Goal: Task Accomplishment & Management: Complete application form

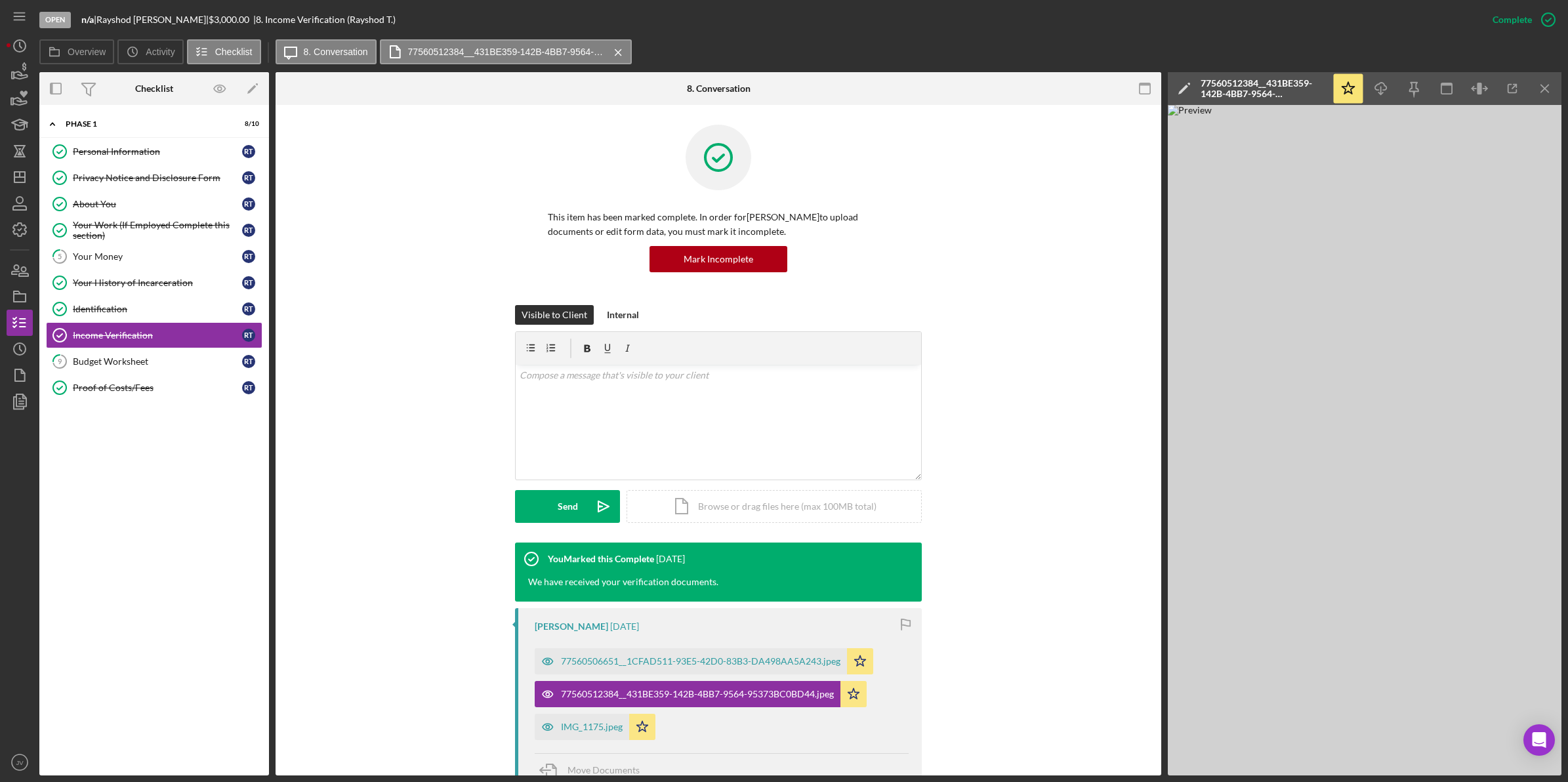
scroll to position [82, 0]
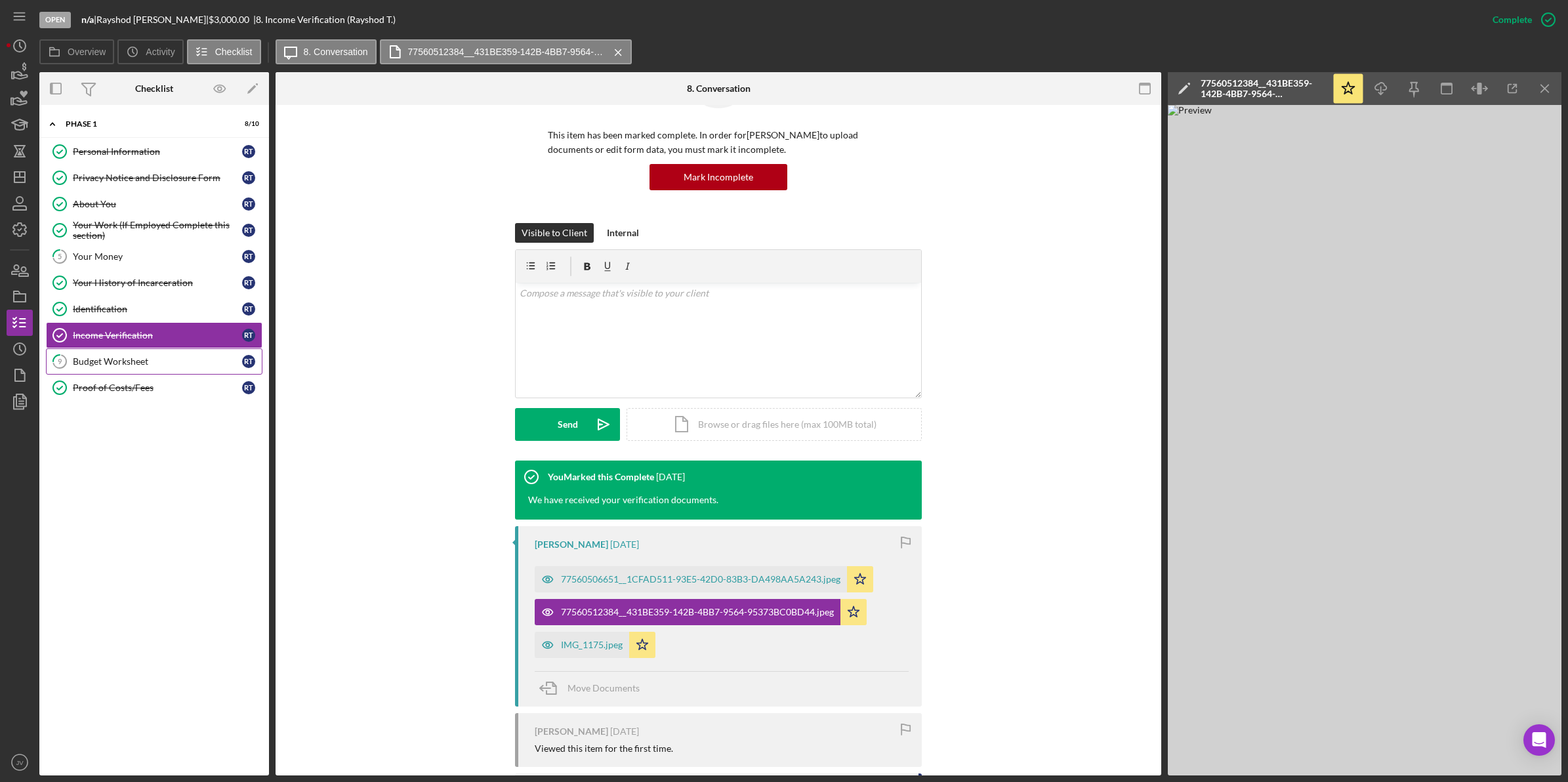
click at [139, 371] on link "9 Budget Worksheet R T" at bounding box center [154, 361] width 216 height 26
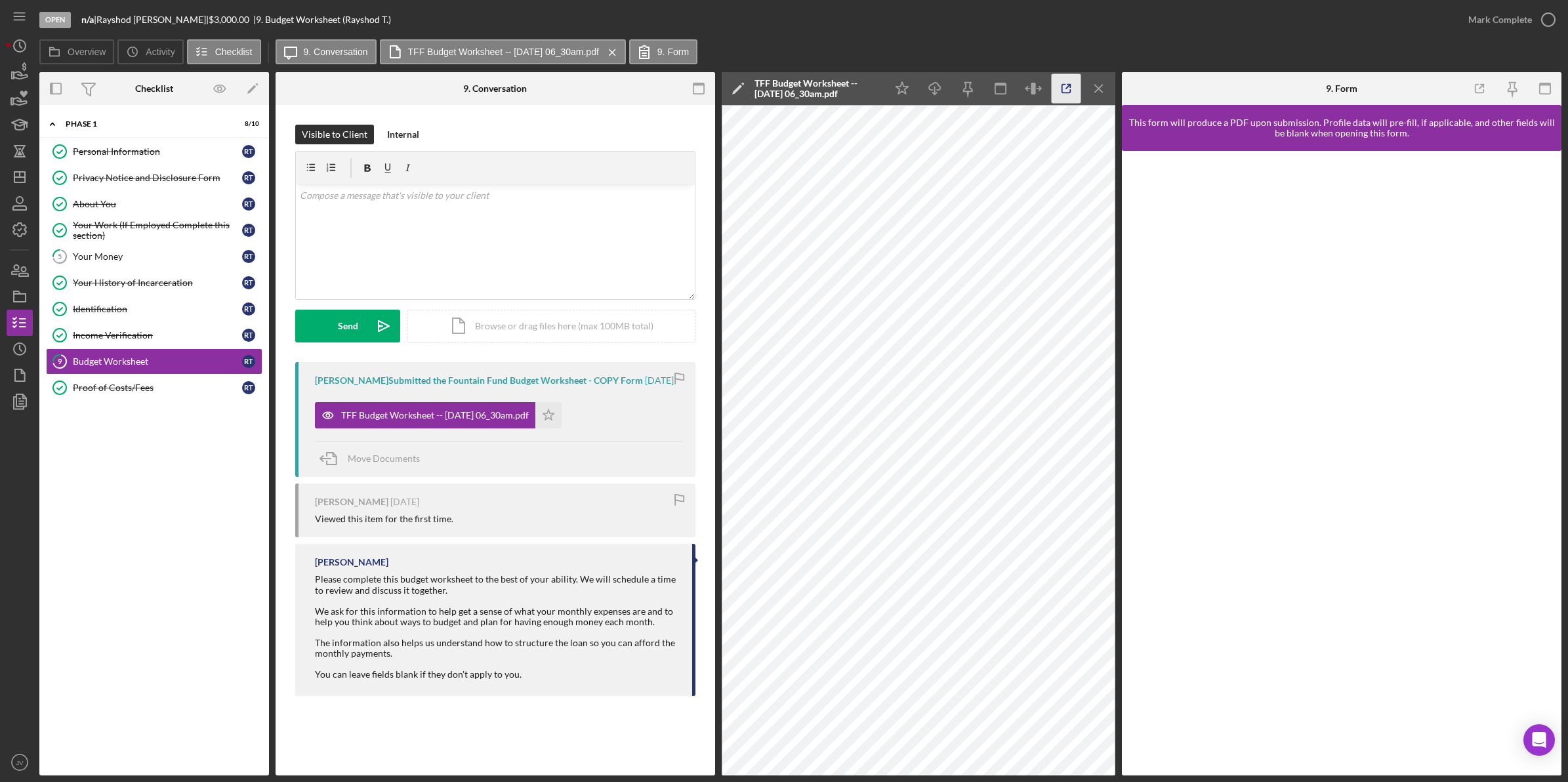
click at [1054, 84] on icon "button" at bounding box center [1067, 89] width 29 height 29
click at [123, 336] on div "Income Verification" at bounding box center [158, 335] width 169 height 11
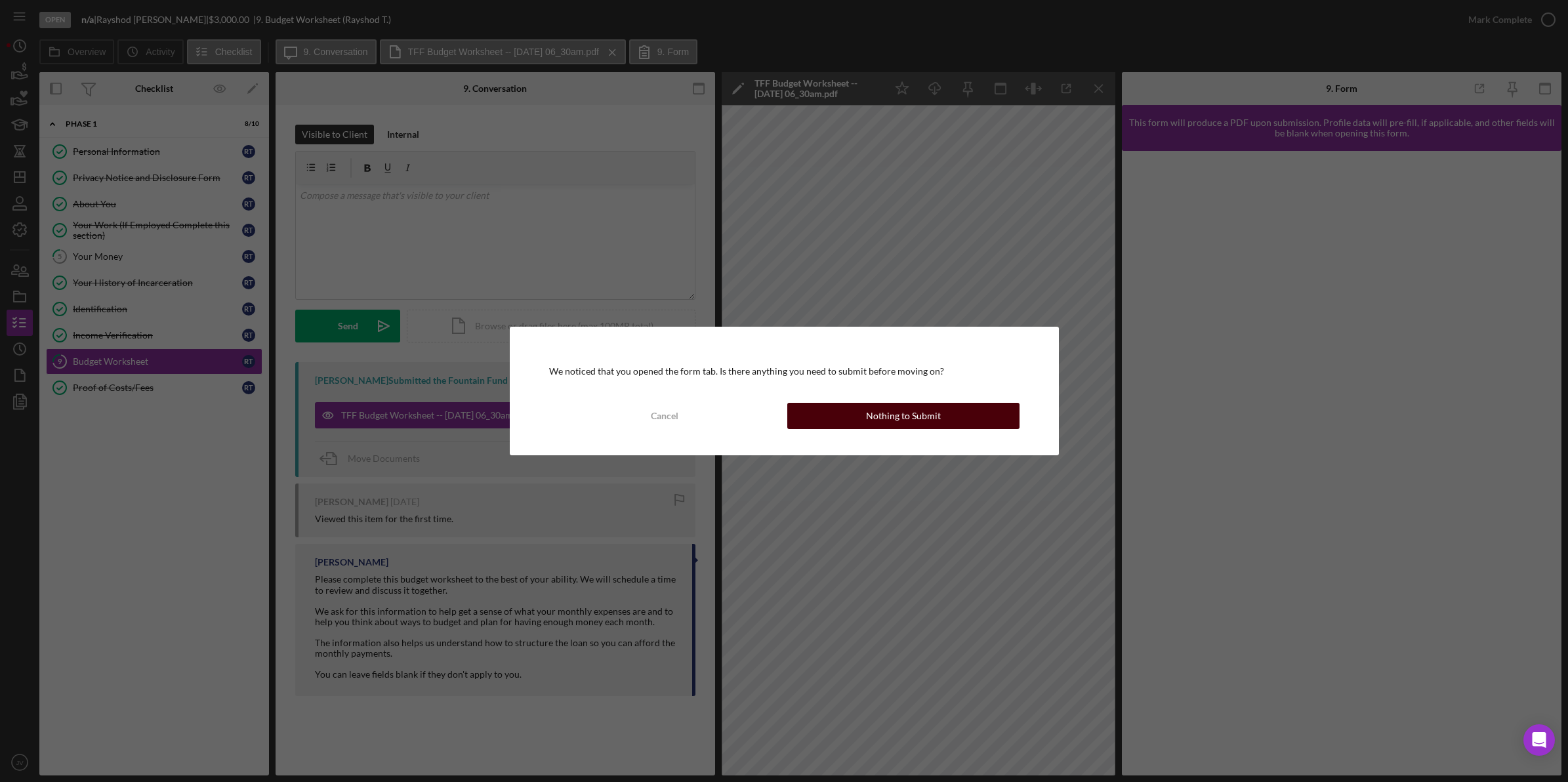
click at [956, 405] on button "Nothing to Submit" at bounding box center [903, 415] width 233 height 26
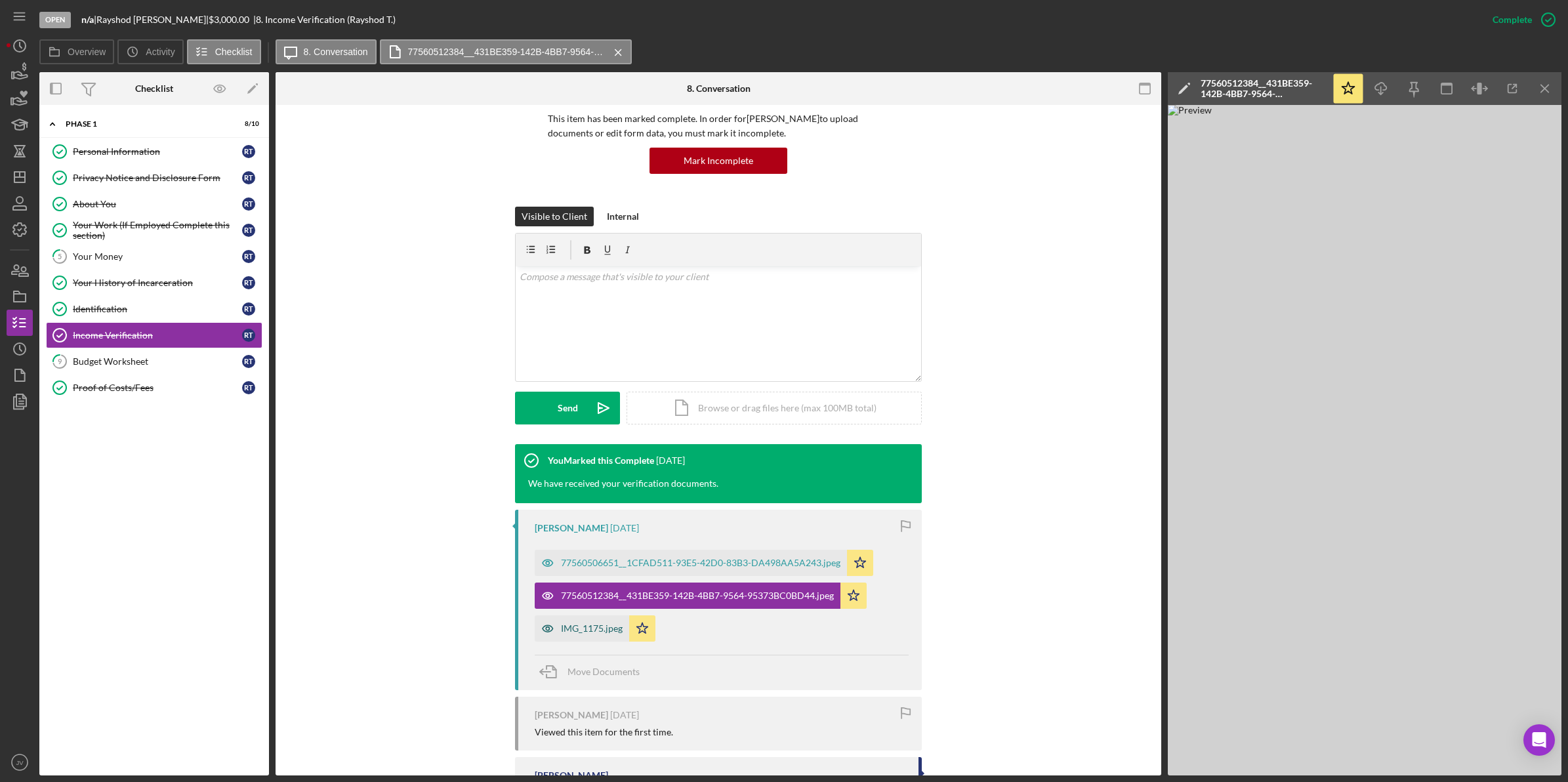
scroll to position [246, 0]
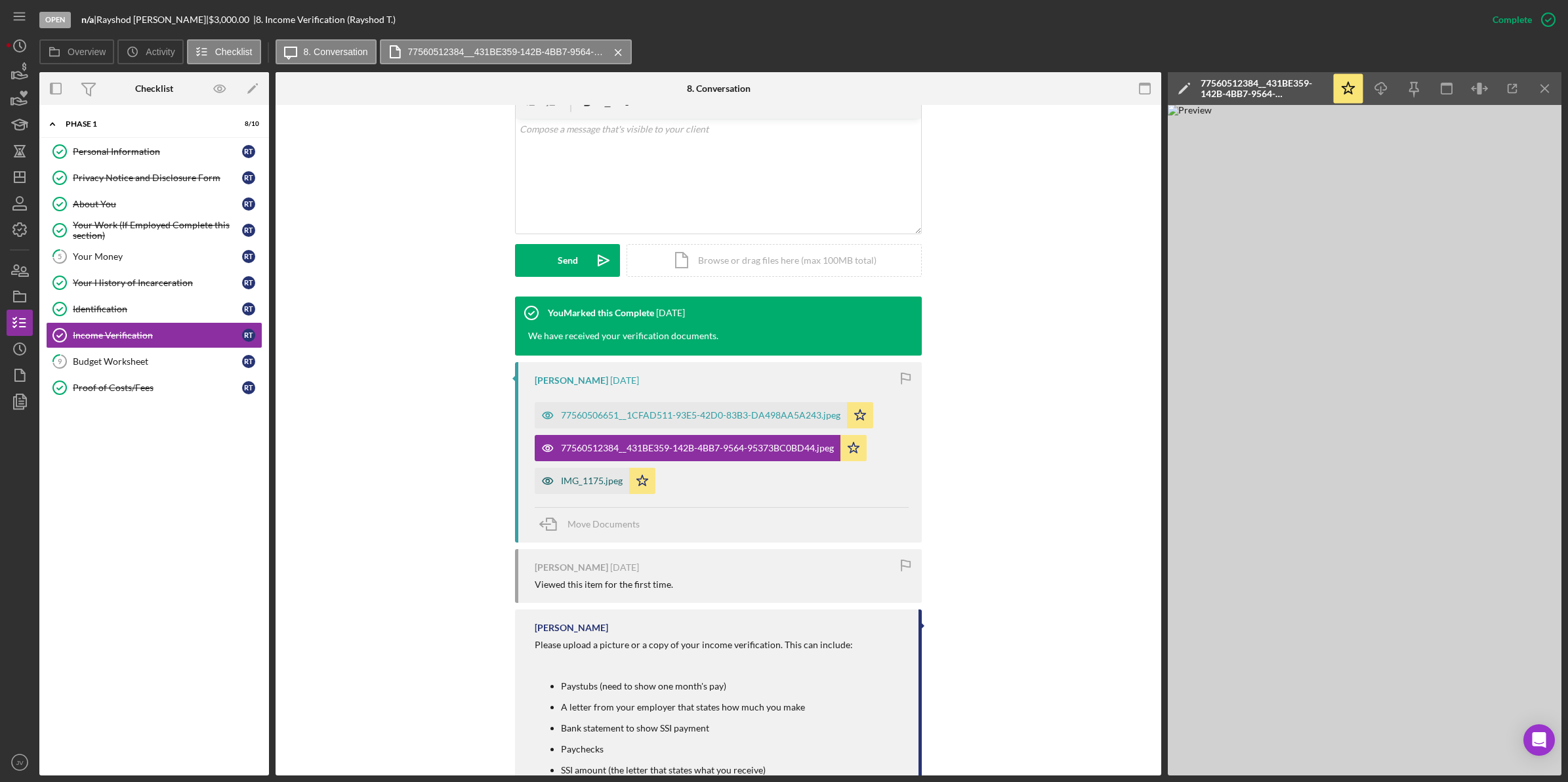
click at [599, 487] on div "IMG_1175.jpeg" at bounding box center [582, 480] width 95 height 26
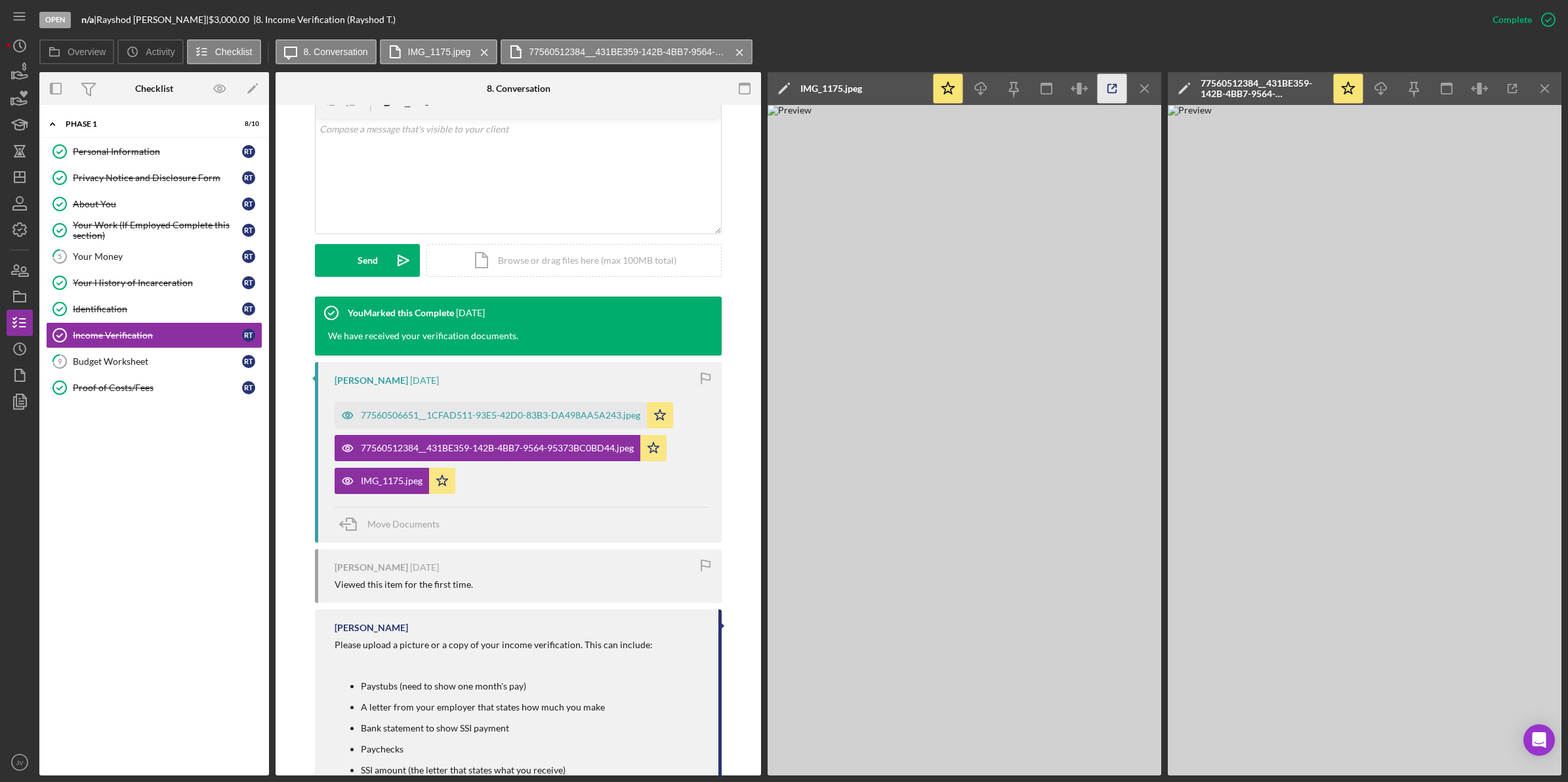
click at [1109, 82] on icon "button" at bounding box center [1113, 89] width 29 height 29
click at [146, 261] on div "Your Money" at bounding box center [158, 256] width 169 height 11
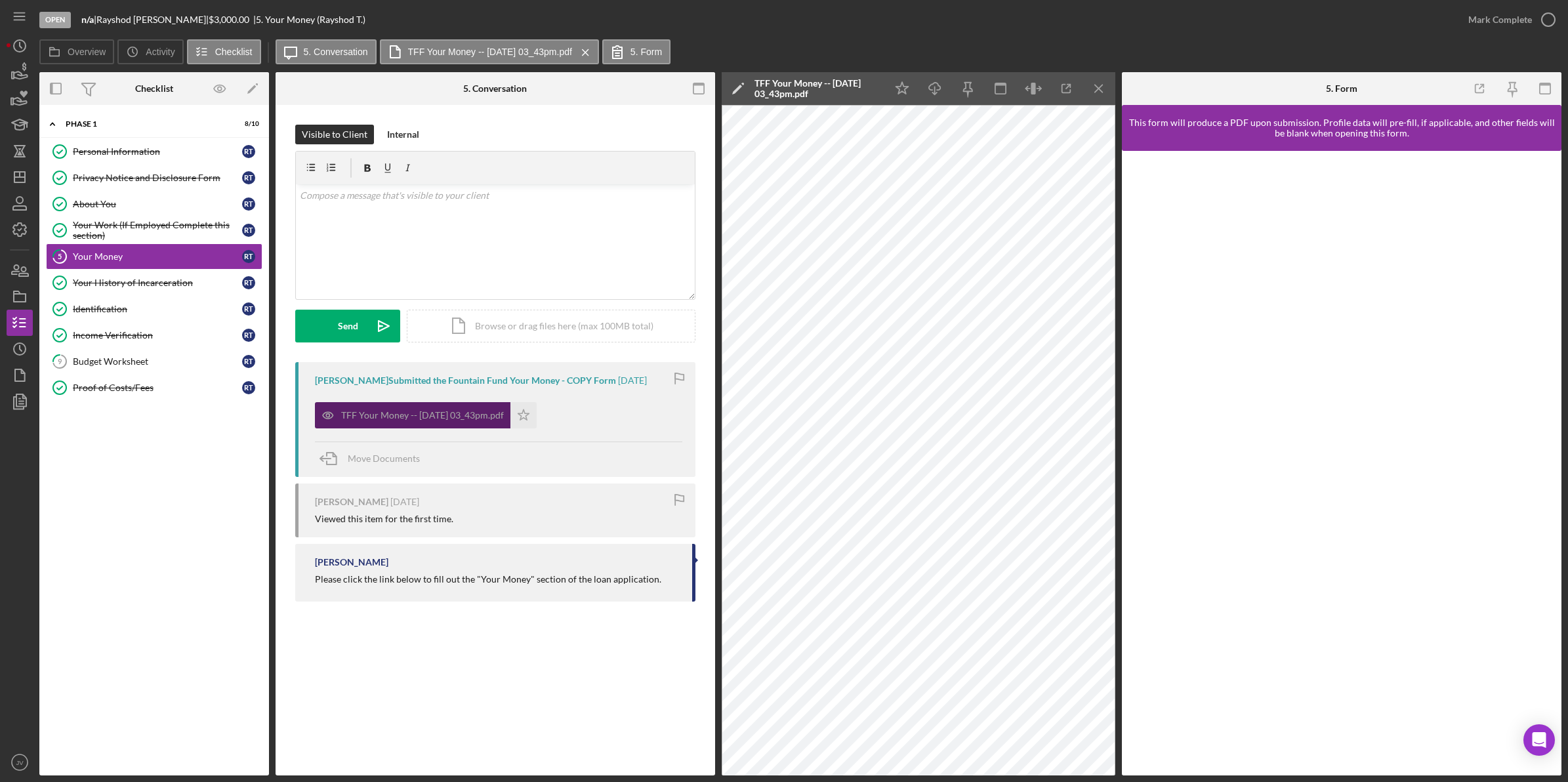
click at [438, 413] on div "TFF Your Money -- [DATE] 03_43pm.pdf" at bounding box center [422, 415] width 162 height 11
click at [1060, 85] on icon "button" at bounding box center [1067, 89] width 29 height 29
click at [122, 393] on div "Proof of Costs/Fees" at bounding box center [158, 387] width 169 height 11
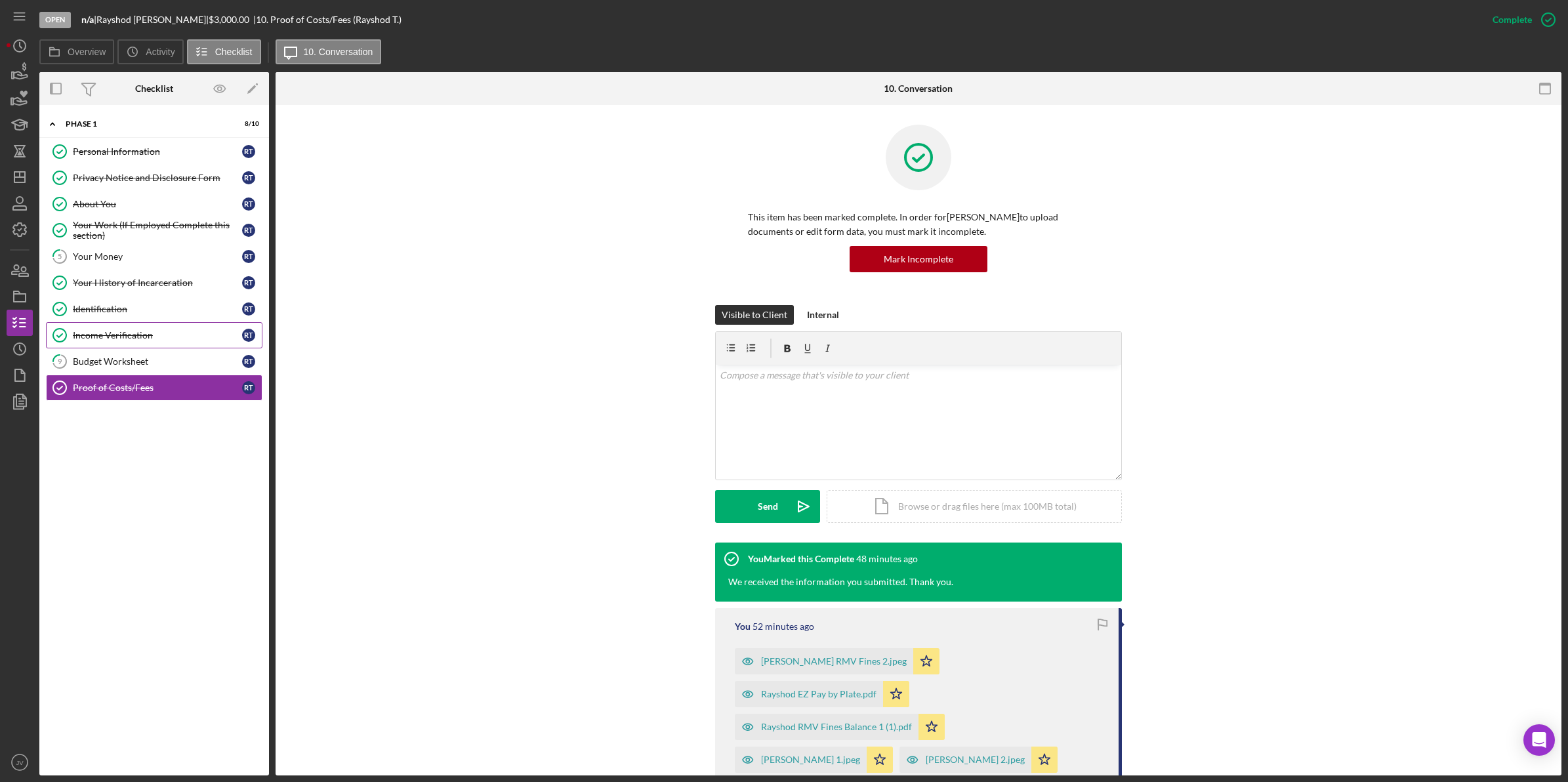
click at [132, 346] on link "Income Verification Income Verification R T" at bounding box center [154, 335] width 216 height 26
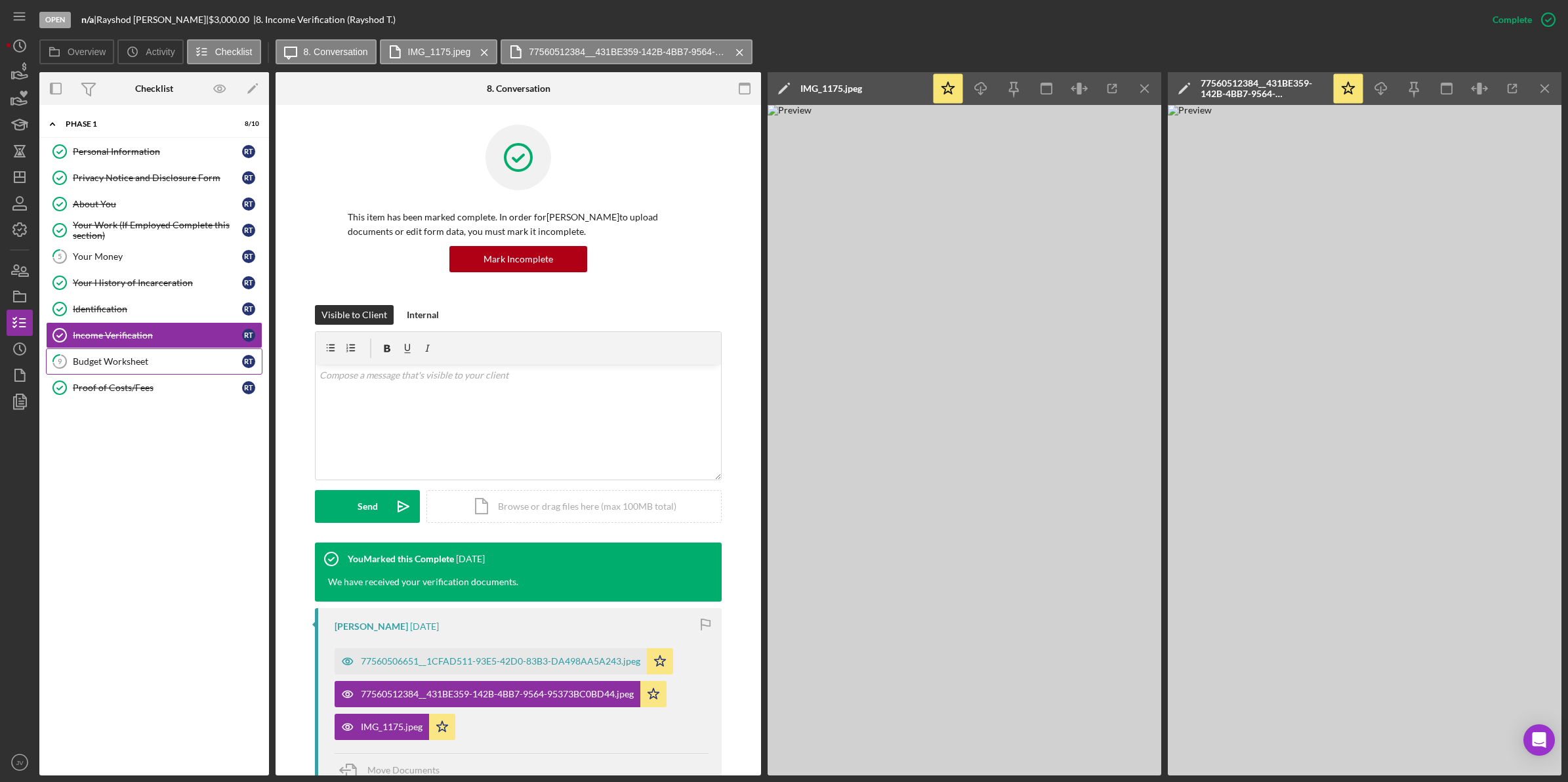
click at [132, 361] on div "Budget Worksheet" at bounding box center [158, 361] width 169 height 11
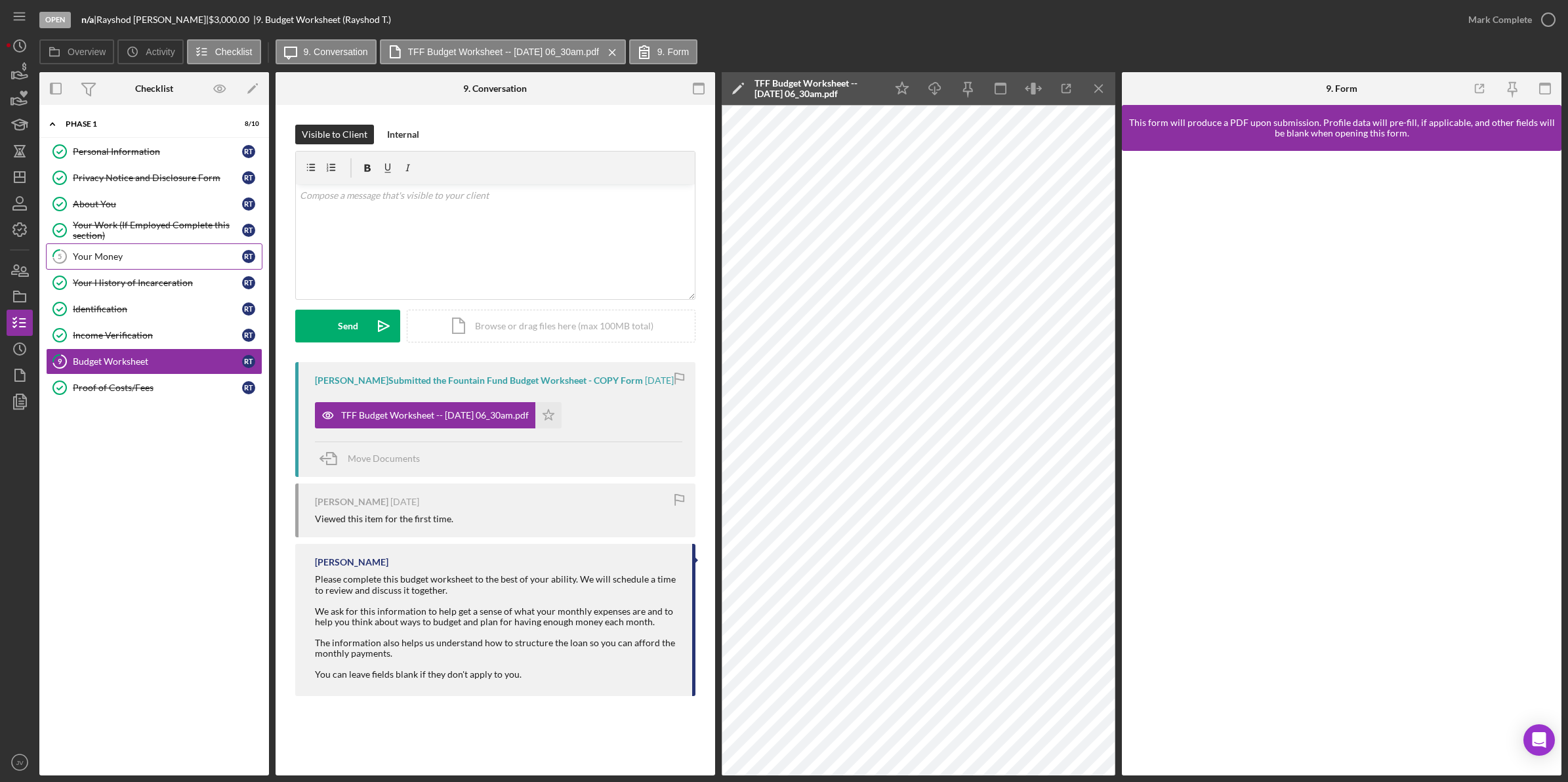
click at [207, 260] on div "Your Money" at bounding box center [158, 256] width 169 height 11
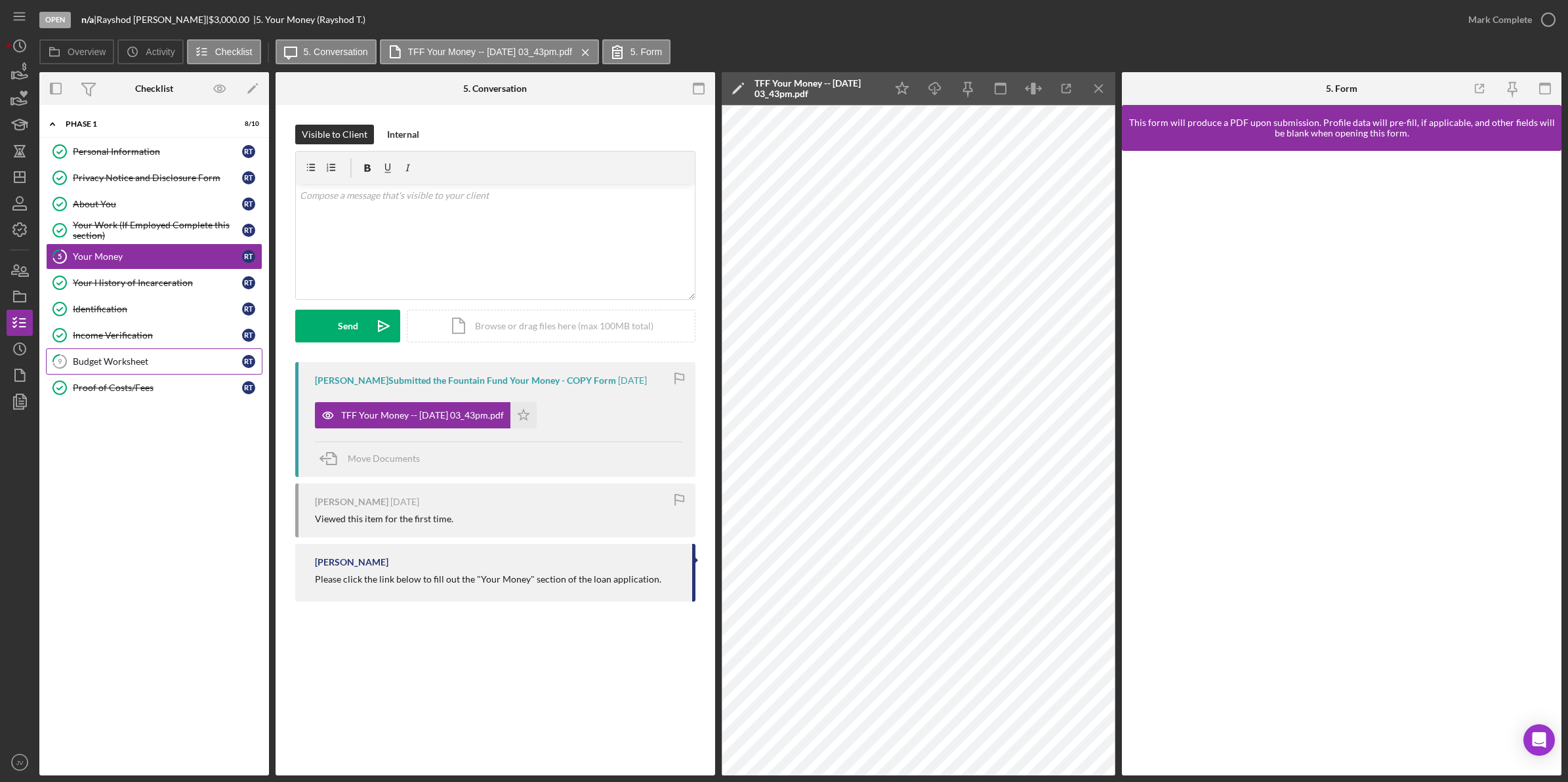
click at [169, 354] on link "9 Budget Worksheet R T" at bounding box center [154, 361] width 216 height 26
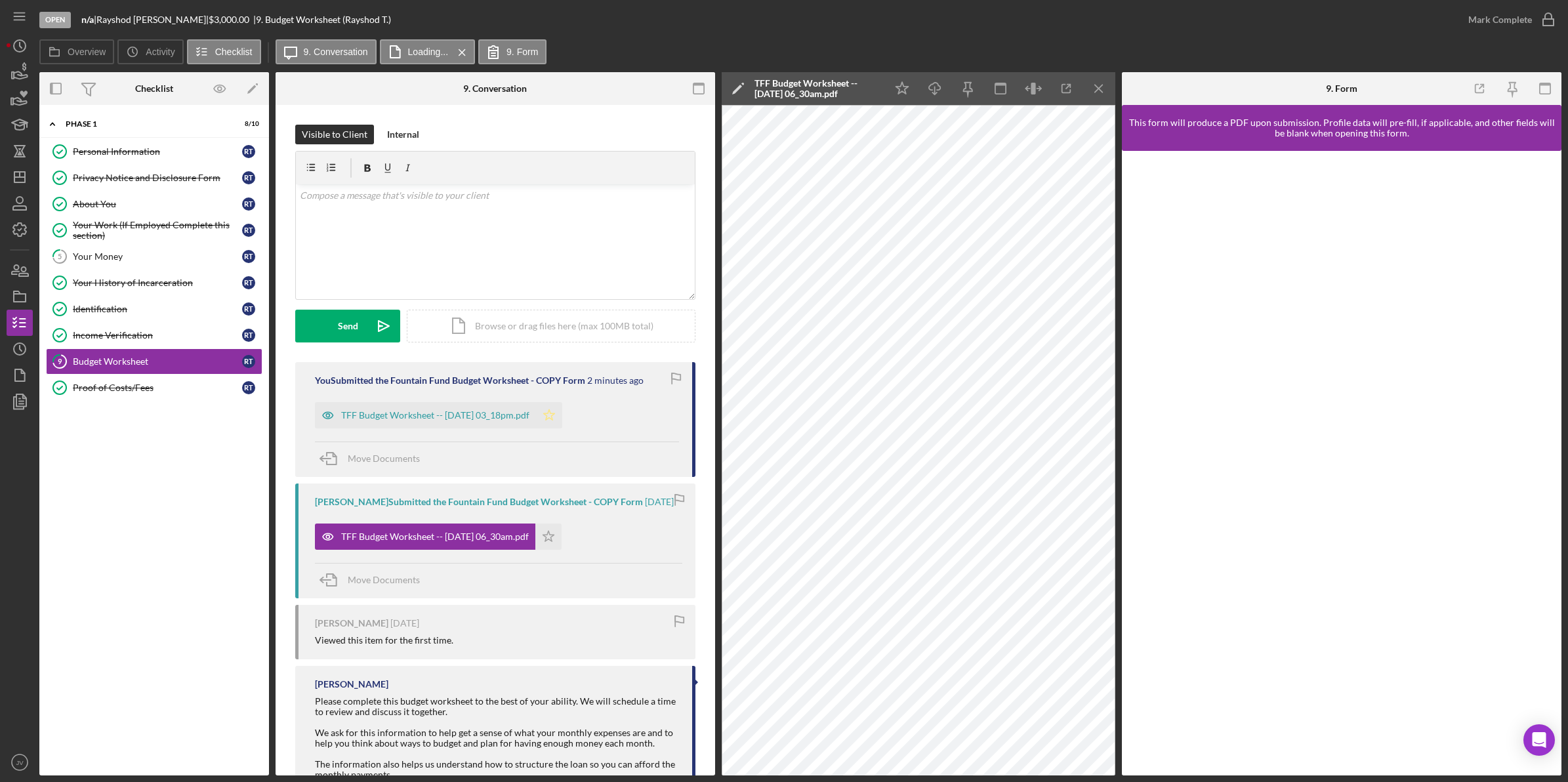
click at [562, 414] on icon "Icon/Star" at bounding box center [549, 414] width 26 height 26
click at [1498, 24] on div "Mark Complete" at bounding box center [1500, 19] width 64 height 26
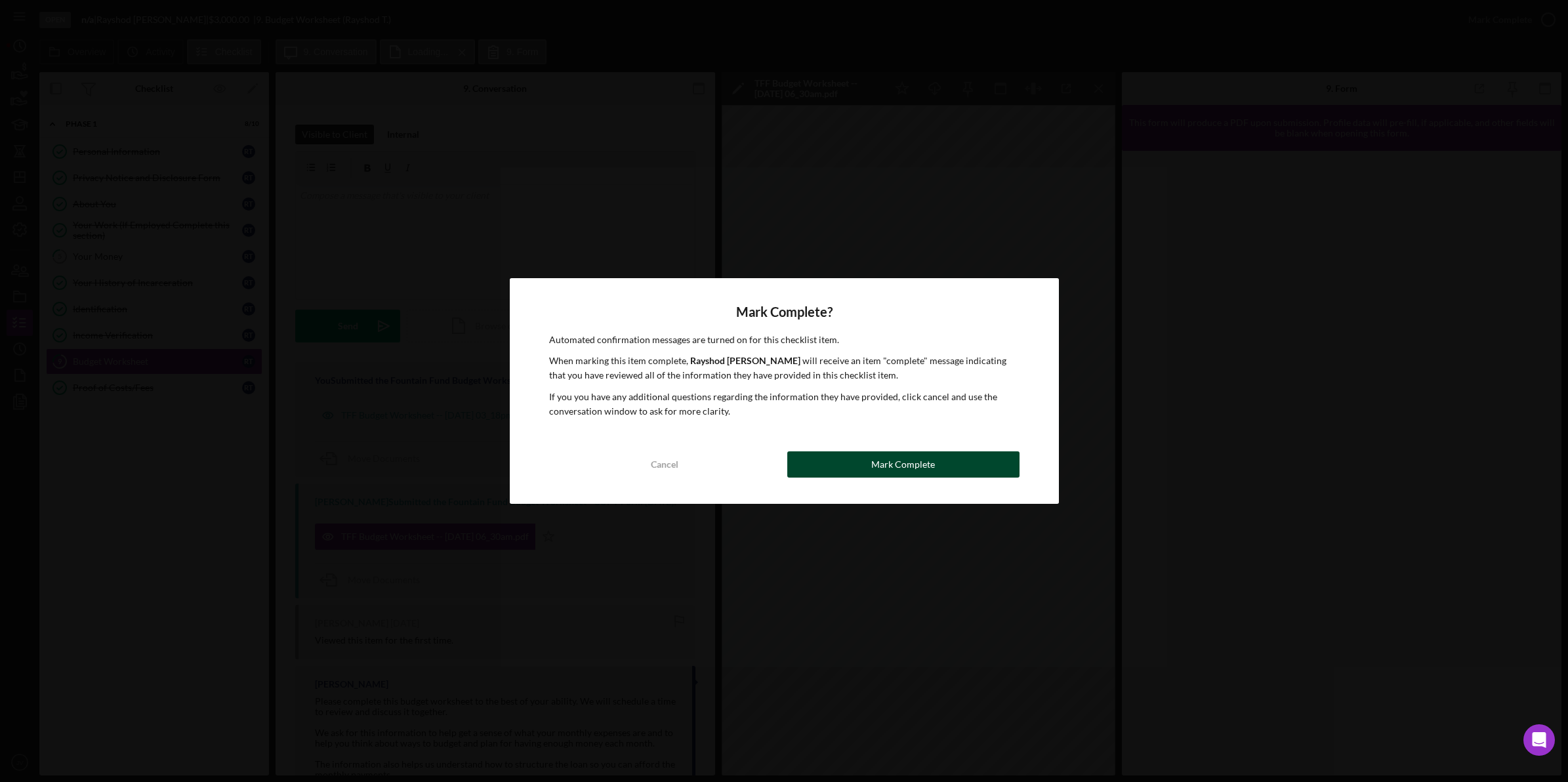
click at [857, 463] on button "Mark Complete" at bounding box center [903, 464] width 233 height 26
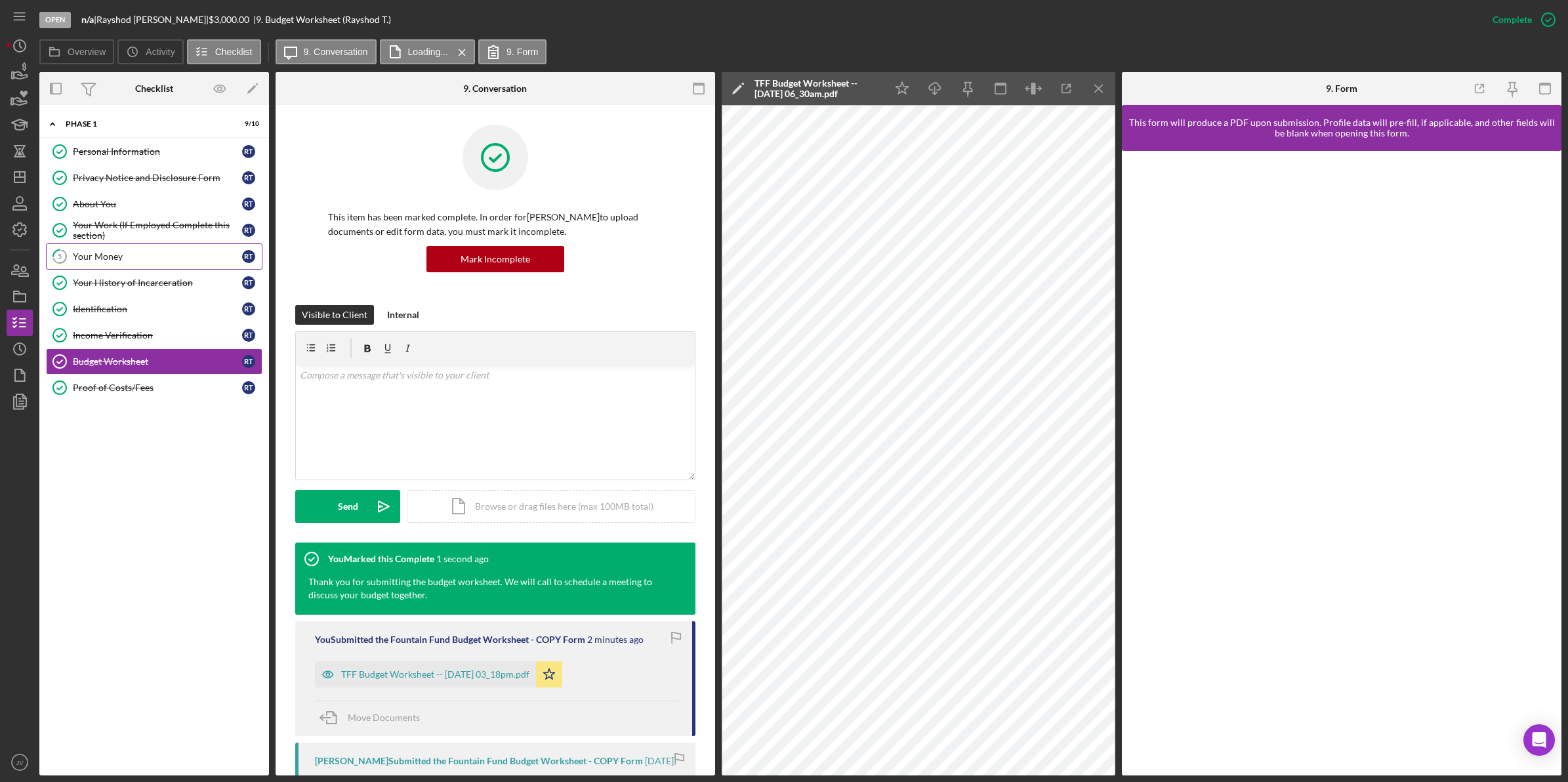
click at [104, 256] on div "Your Money" at bounding box center [158, 256] width 169 height 11
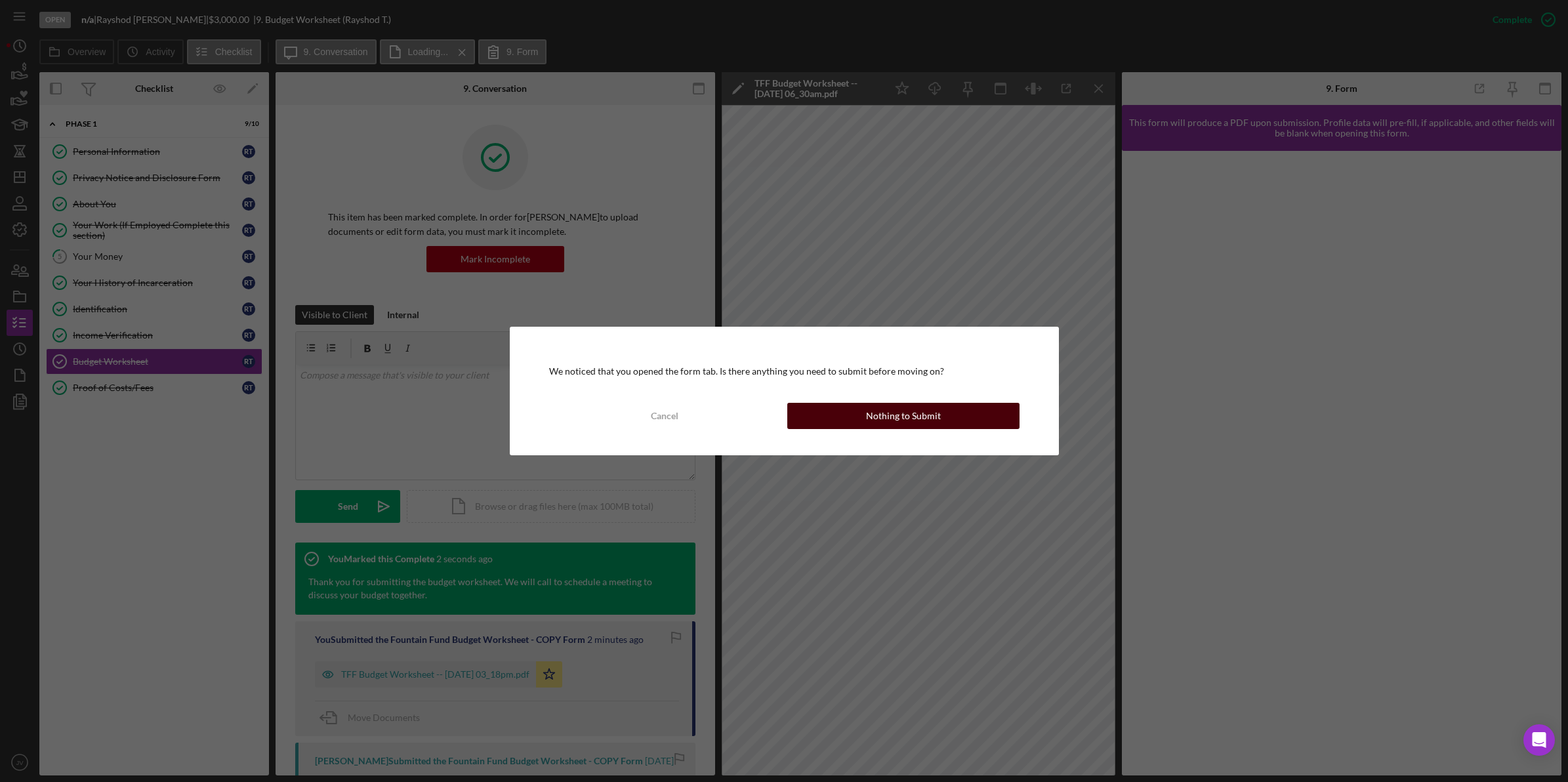
click at [924, 418] on div "Nothing to Submit" at bounding box center [903, 415] width 75 height 26
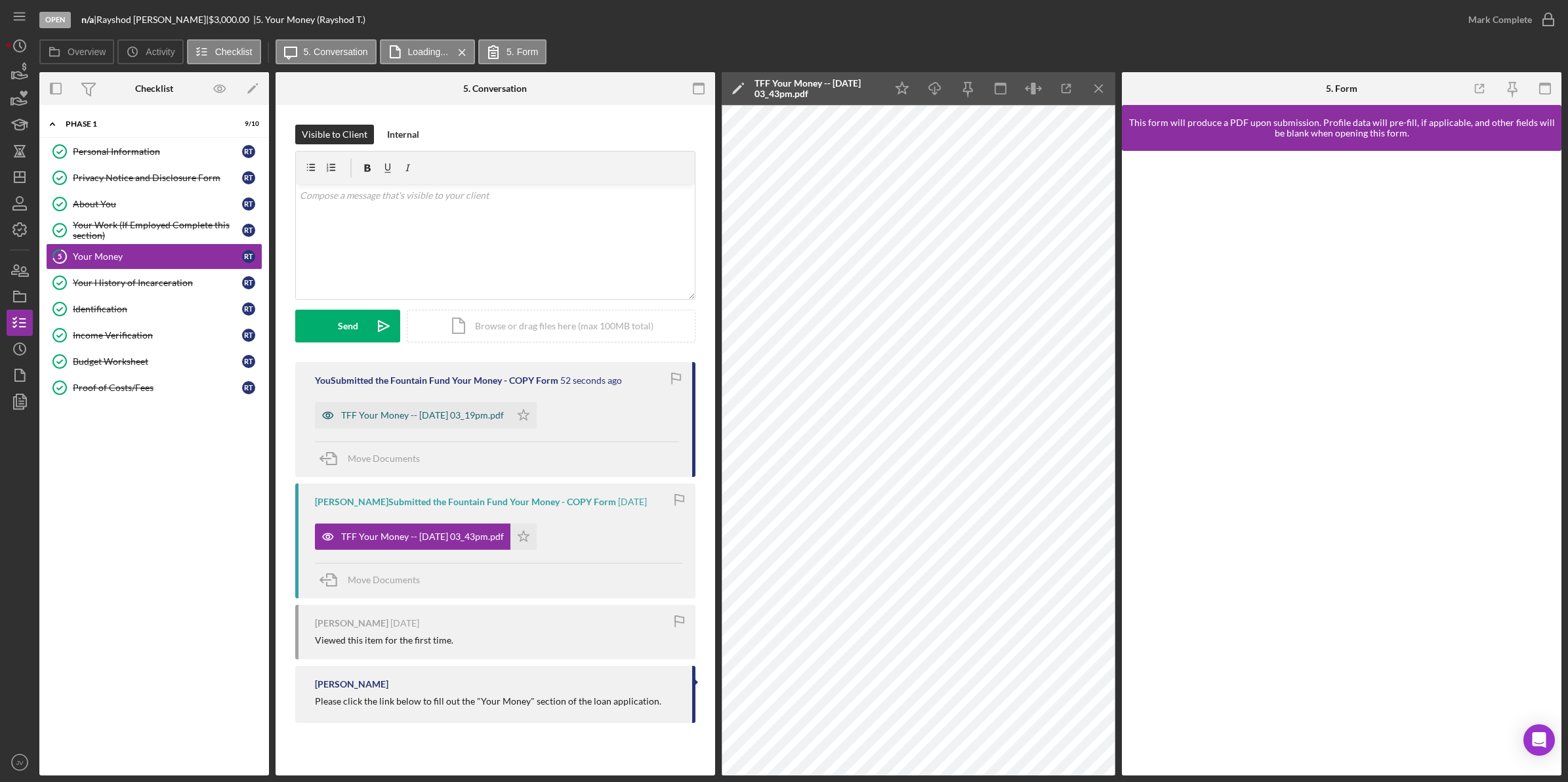
click at [502, 409] on div "TFF Your Money -- 2025-08-22 03_19pm.pdf" at bounding box center [412, 414] width 195 height 26
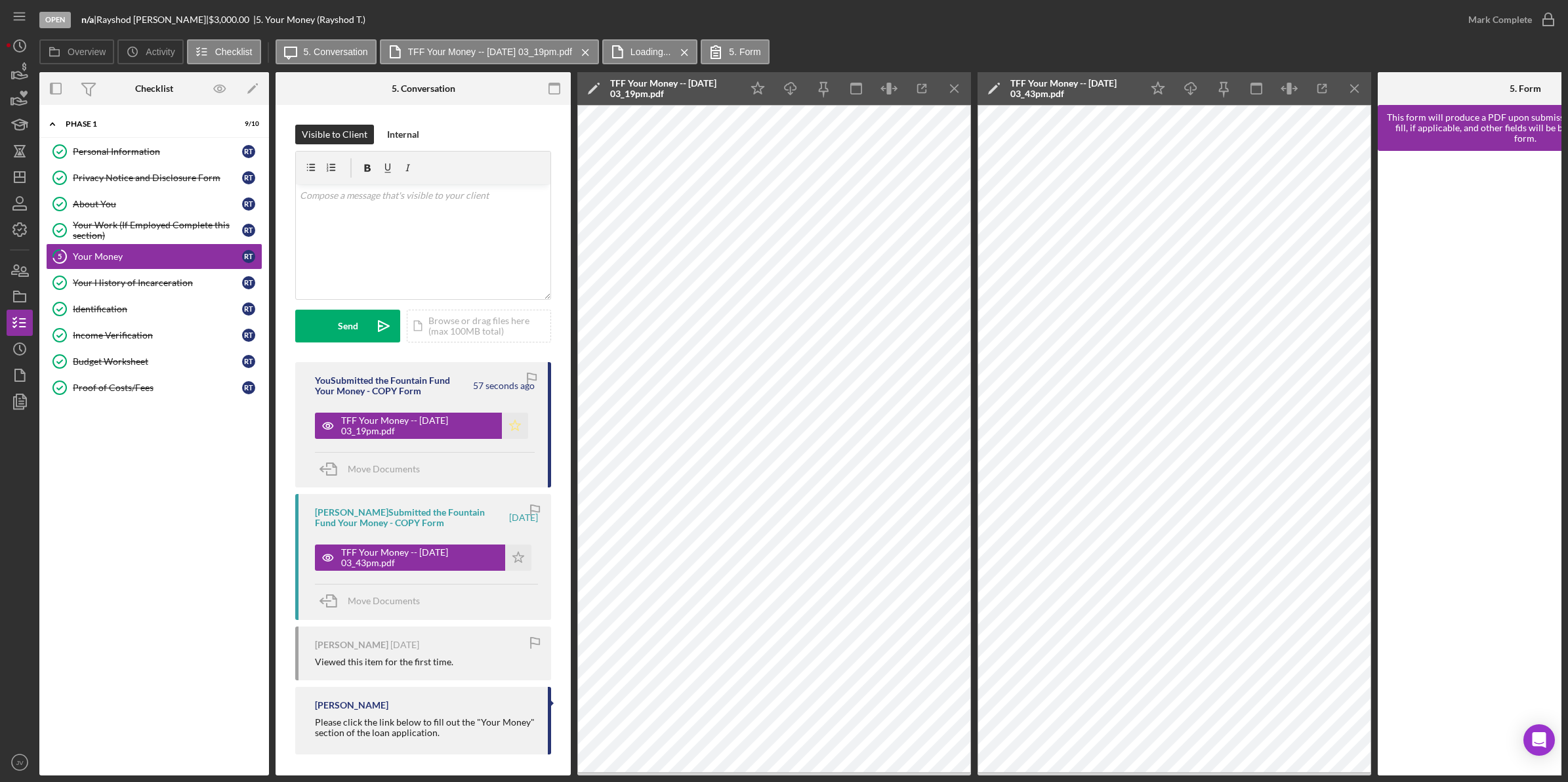
click at [518, 428] on icon "Icon/Star" at bounding box center [515, 425] width 26 height 26
click at [193, 214] on link "About You About You R T" at bounding box center [154, 204] width 216 height 26
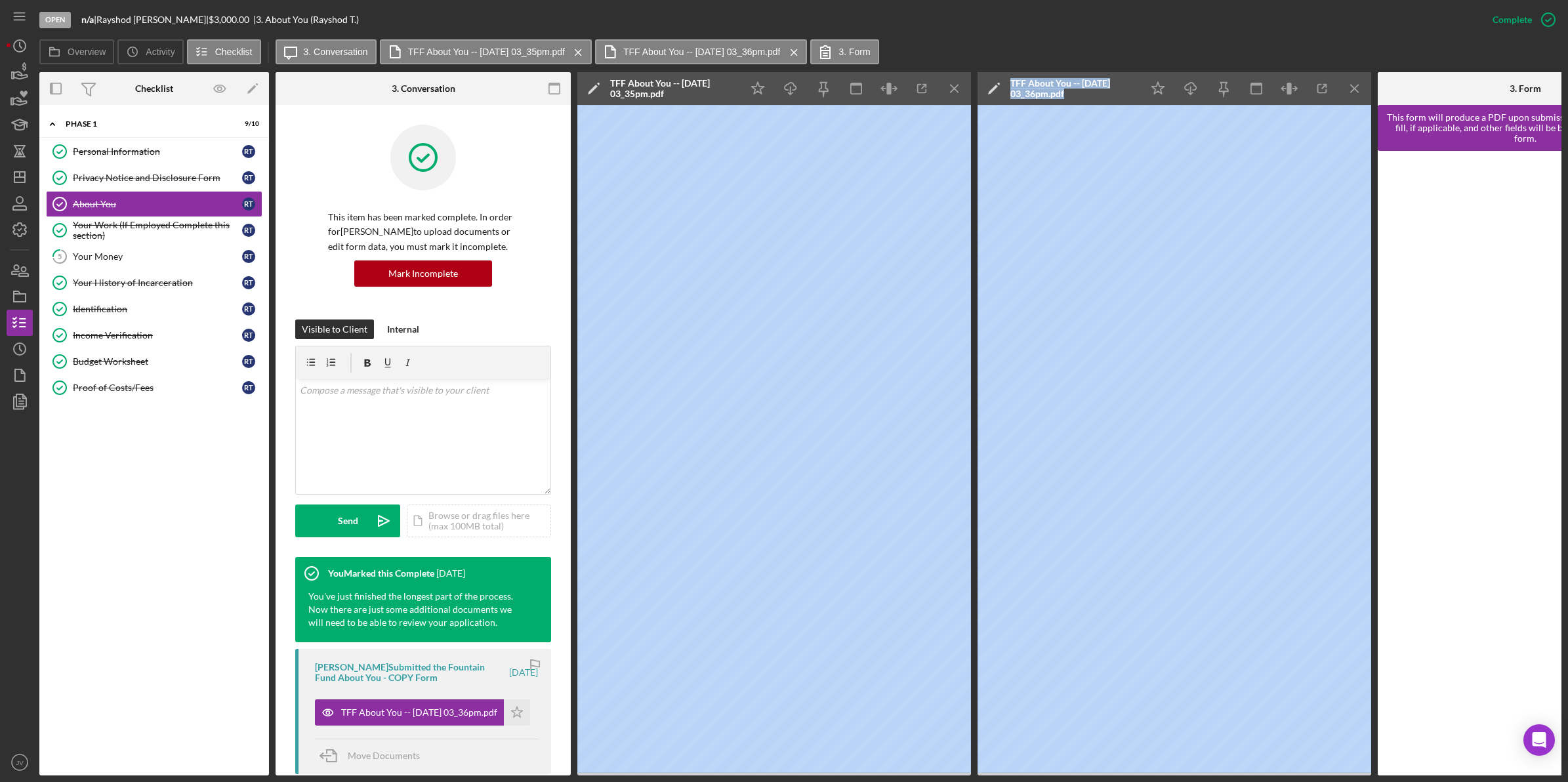
drag, startPoint x: 953, startPoint y: 778, endPoint x: 1106, endPoint y: 782, distance: 153.1
click at [1106, 781] on html "Open n/a | Rayshod Taylor | $3,000.00 | 3. About You (Rayshod T.) Complete Mark…" at bounding box center [784, 391] width 1568 height 782
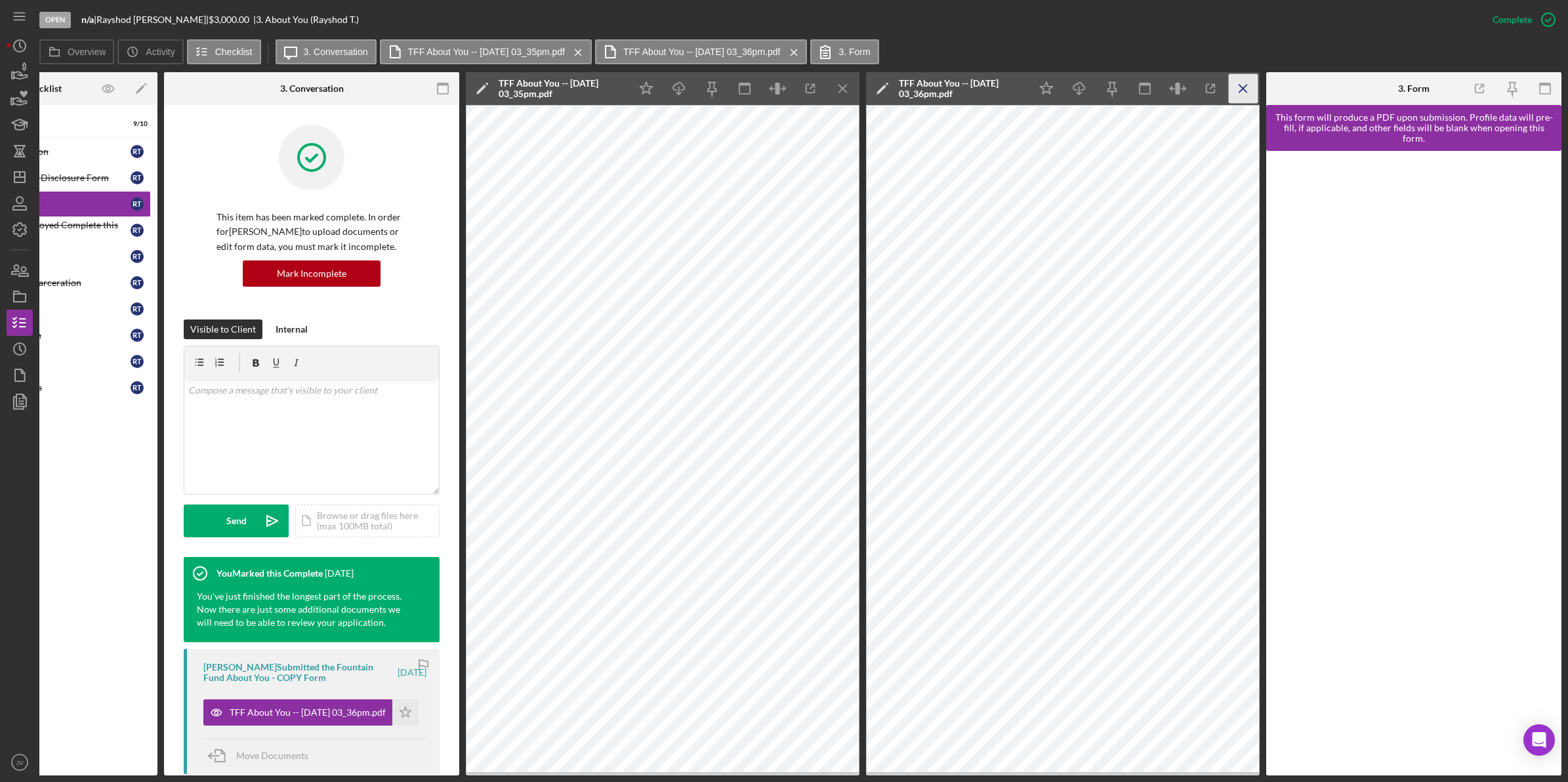
click at [847, 86] on line "button" at bounding box center [842, 88] width 7 height 7
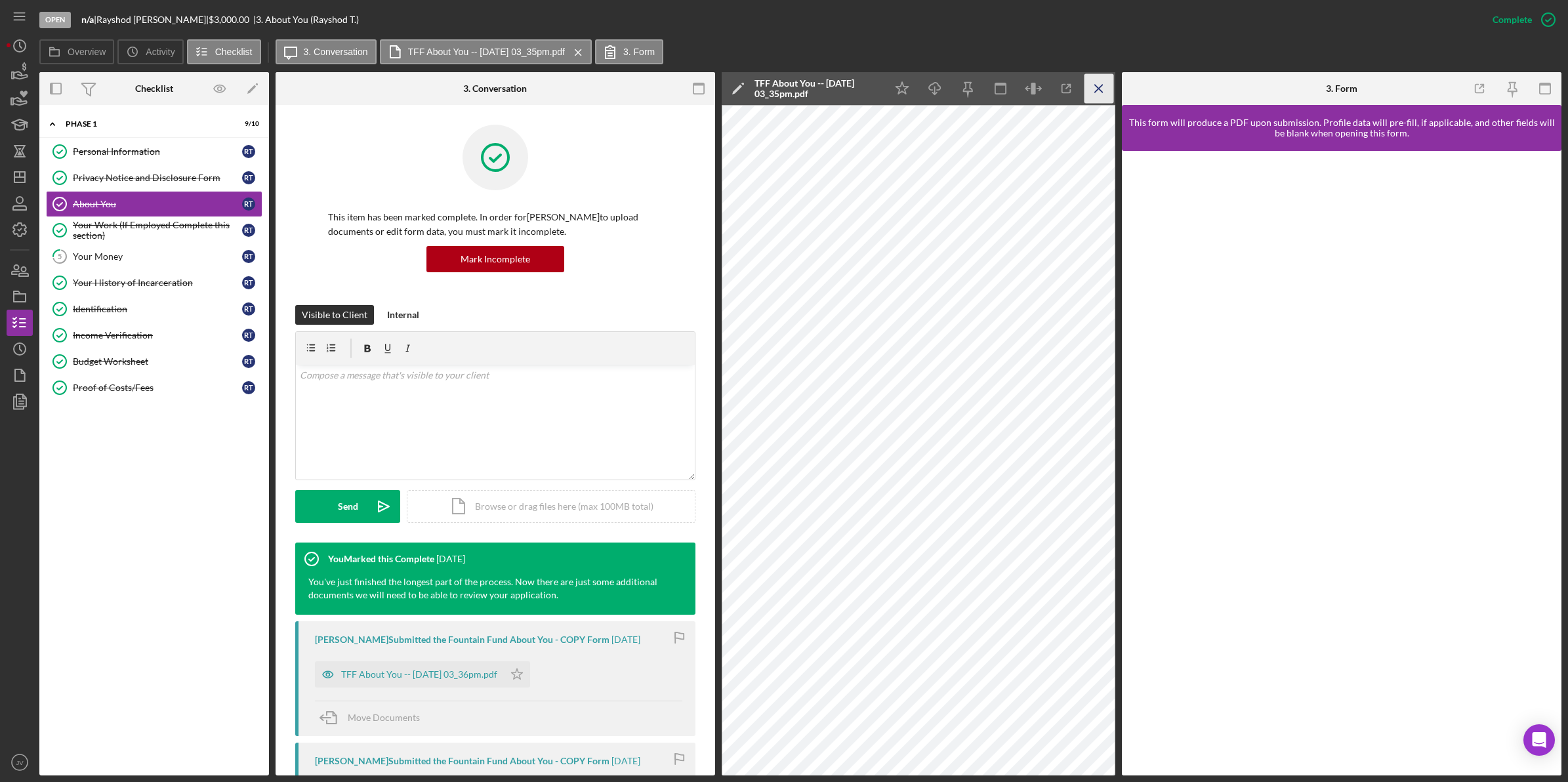
click at [1103, 84] on icon "Icon/Menu Close" at bounding box center [1099, 89] width 29 height 29
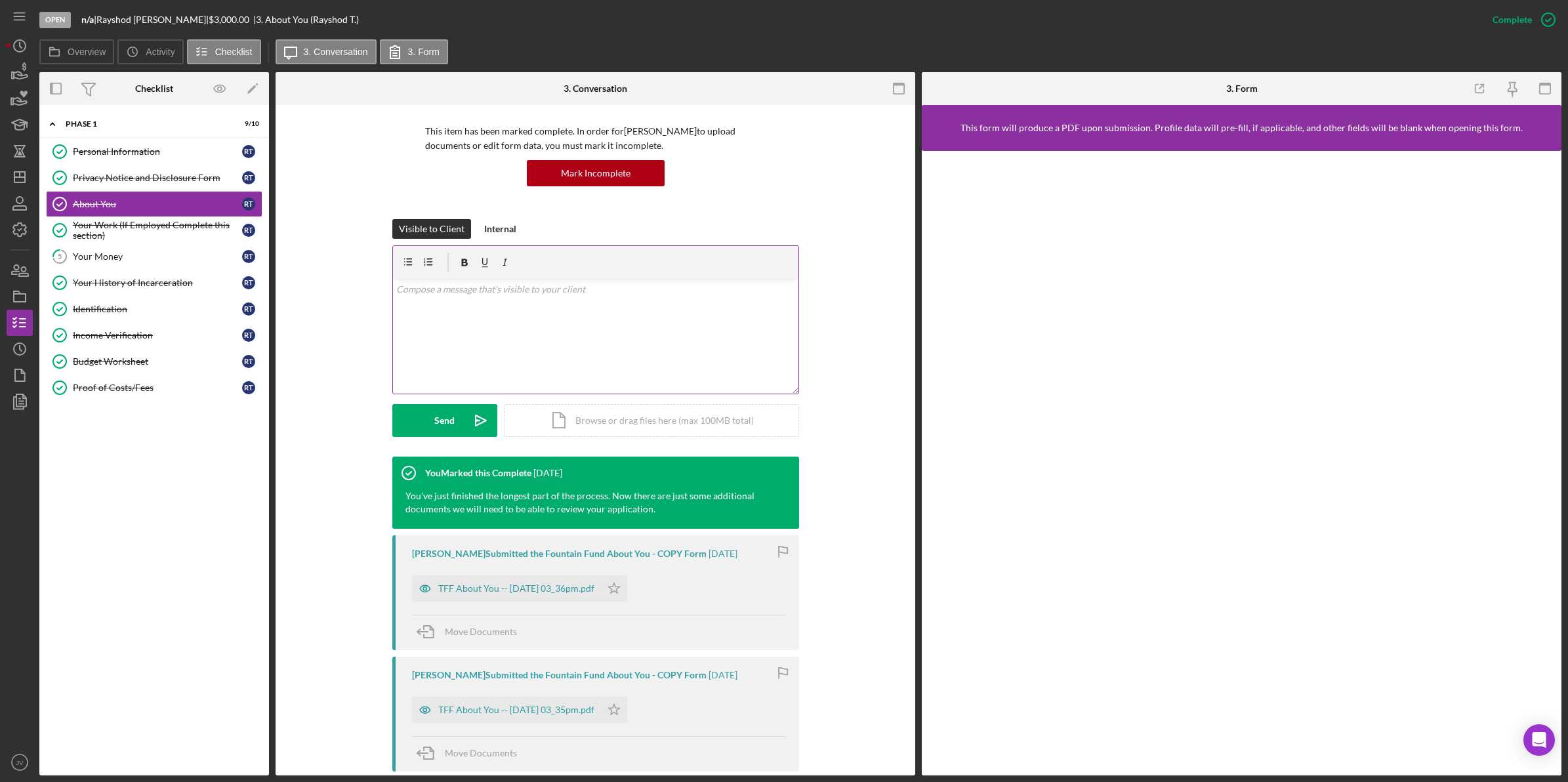
scroll to position [234, 0]
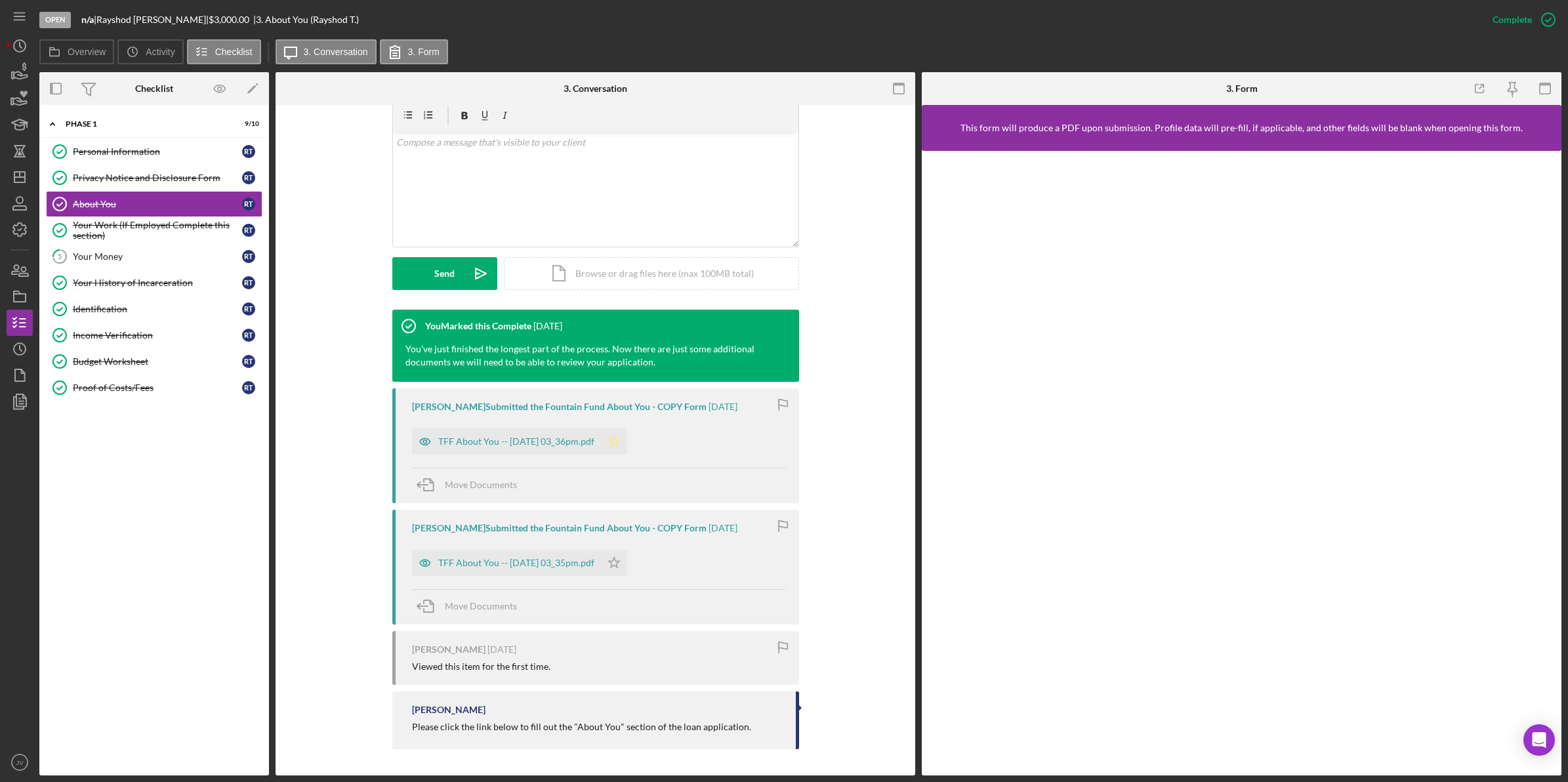
click at [627, 436] on icon "Icon/Star" at bounding box center [613, 441] width 26 height 26
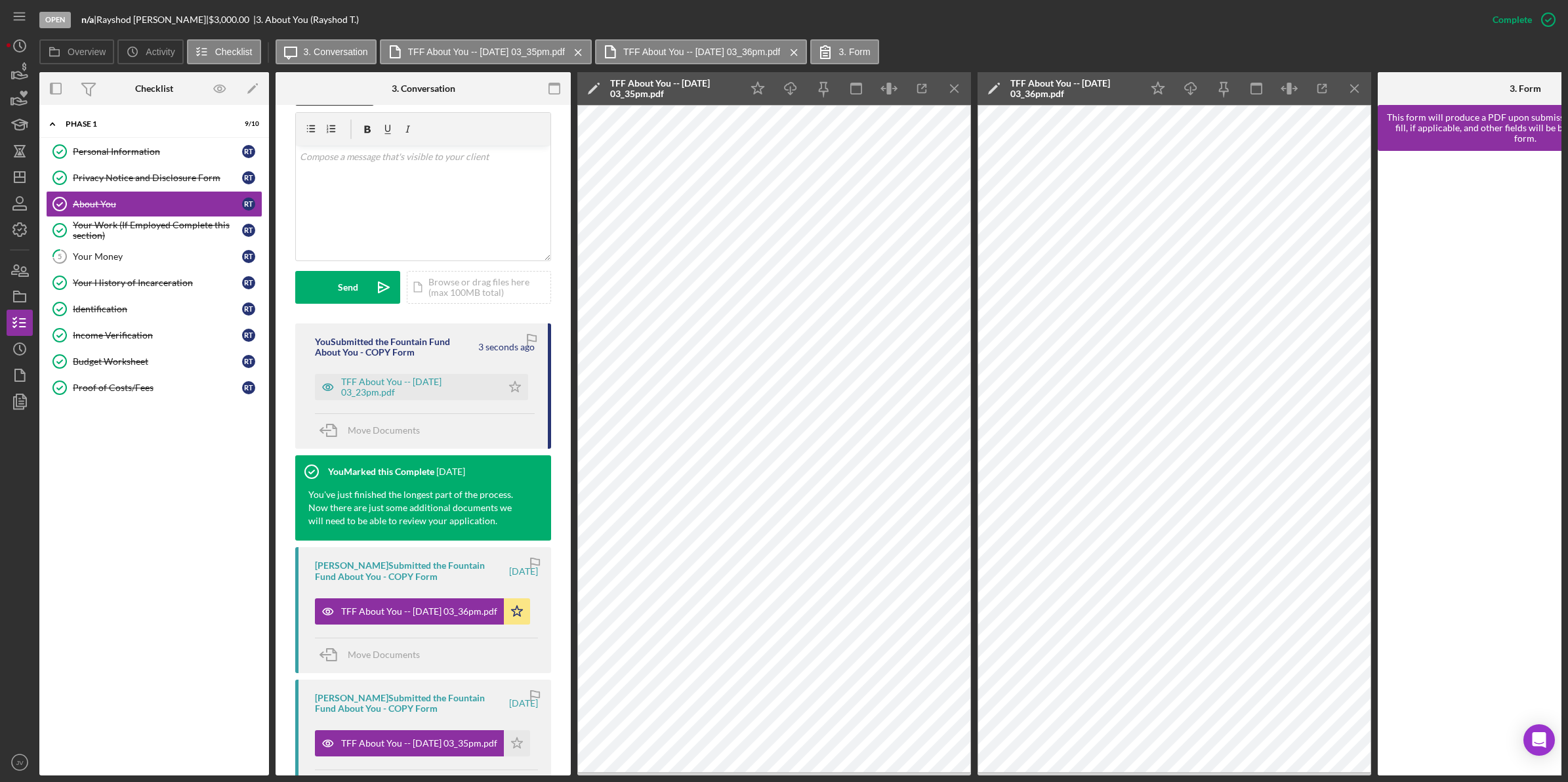
scroll to position [248, 0]
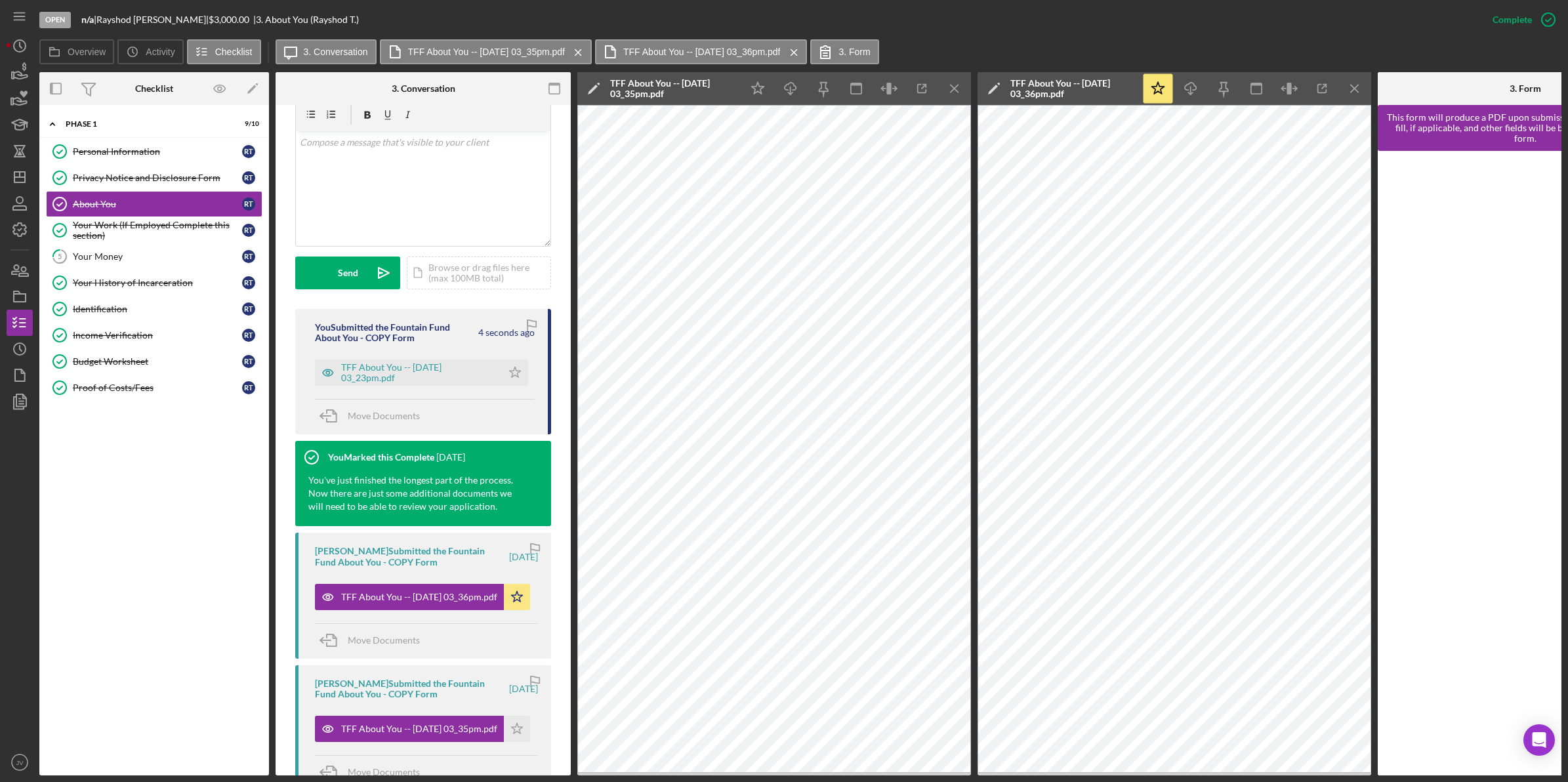
click at [164, 535] on div "Icon/Expander Phase 1 9 / 10 Personal Information Personal Information R T Priv…" at bounding box center [154, 440] width 230 height 657
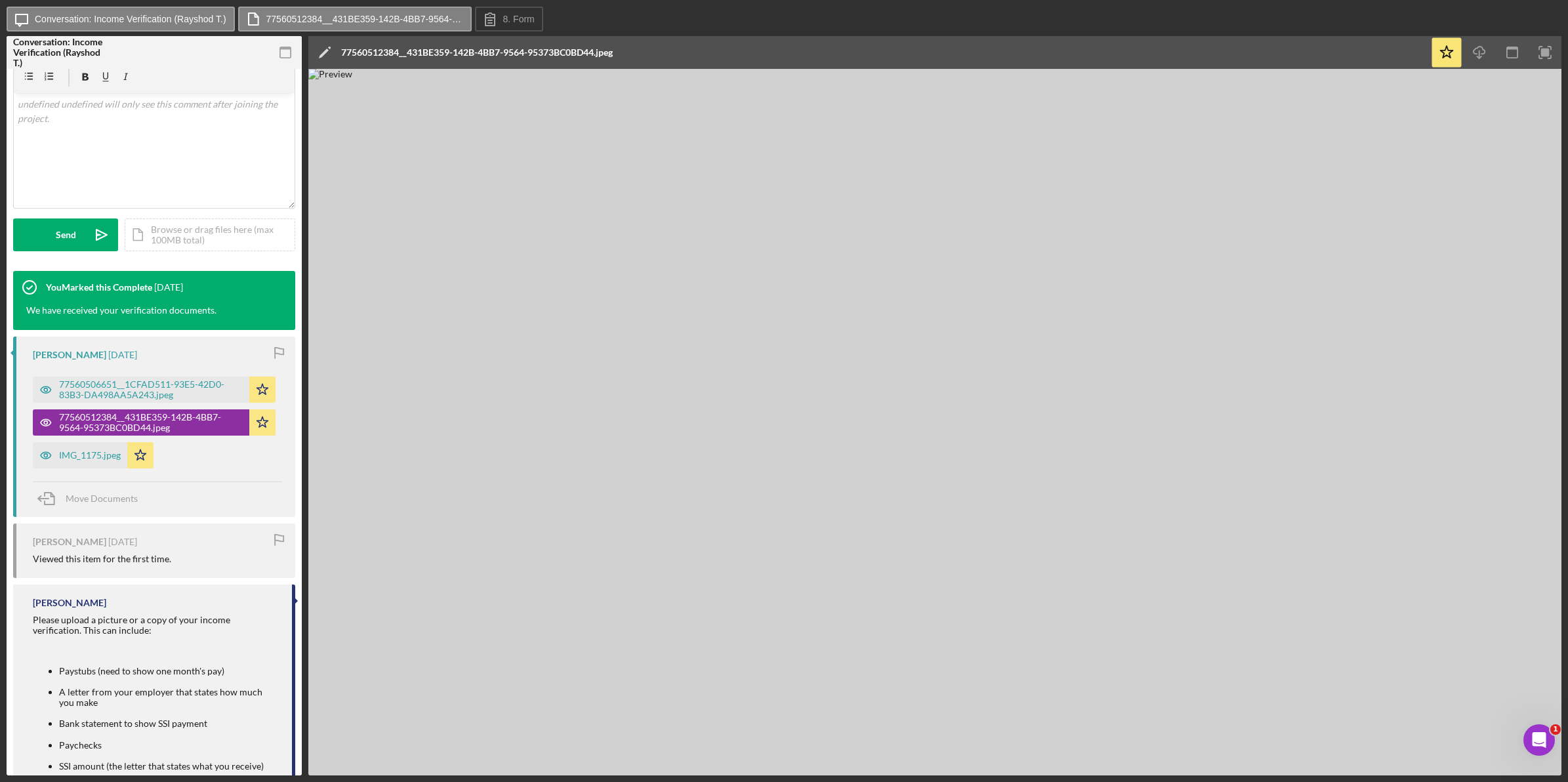
scroll to position [246, 0]
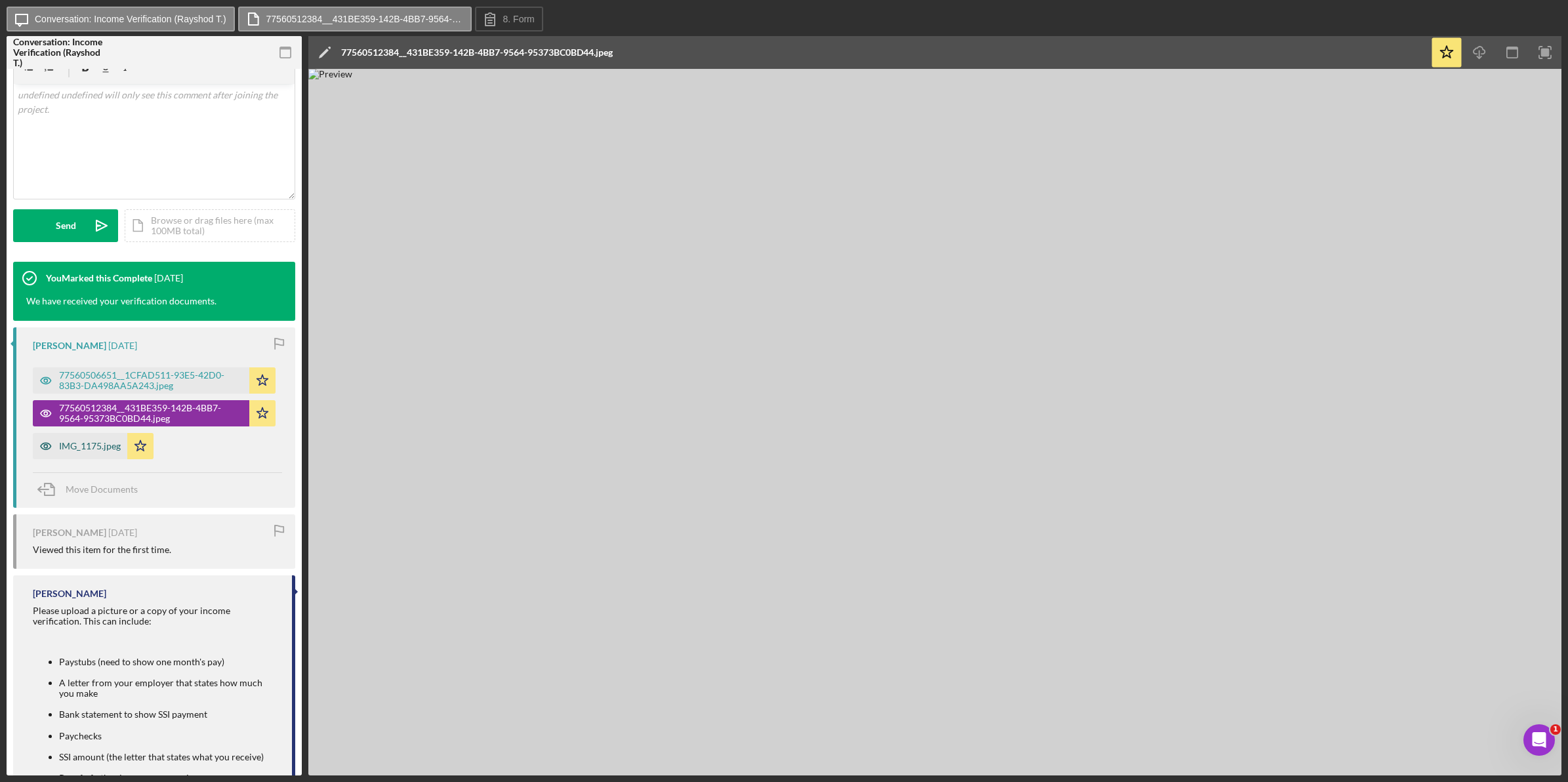
click at [87, 438] on div "IMG_1175.jpeg" at bounding box center [80, 445] width 95 height 26
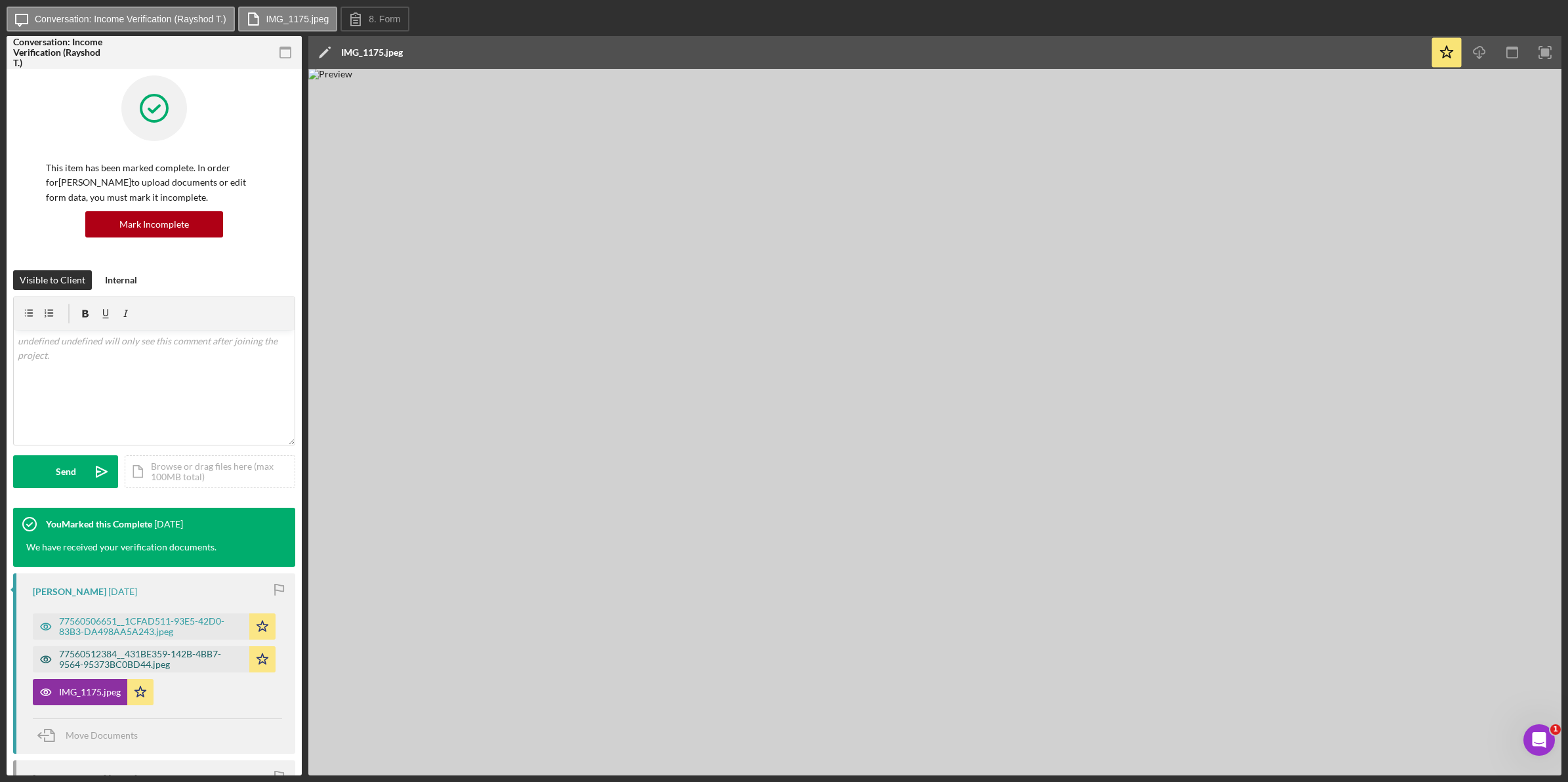
click at [167, 653] on div "77560512384__431BE359-142B-4BB7-9564-95373BC0BD44.jpeg" at bounding box center [151, 659] width 183 height 21
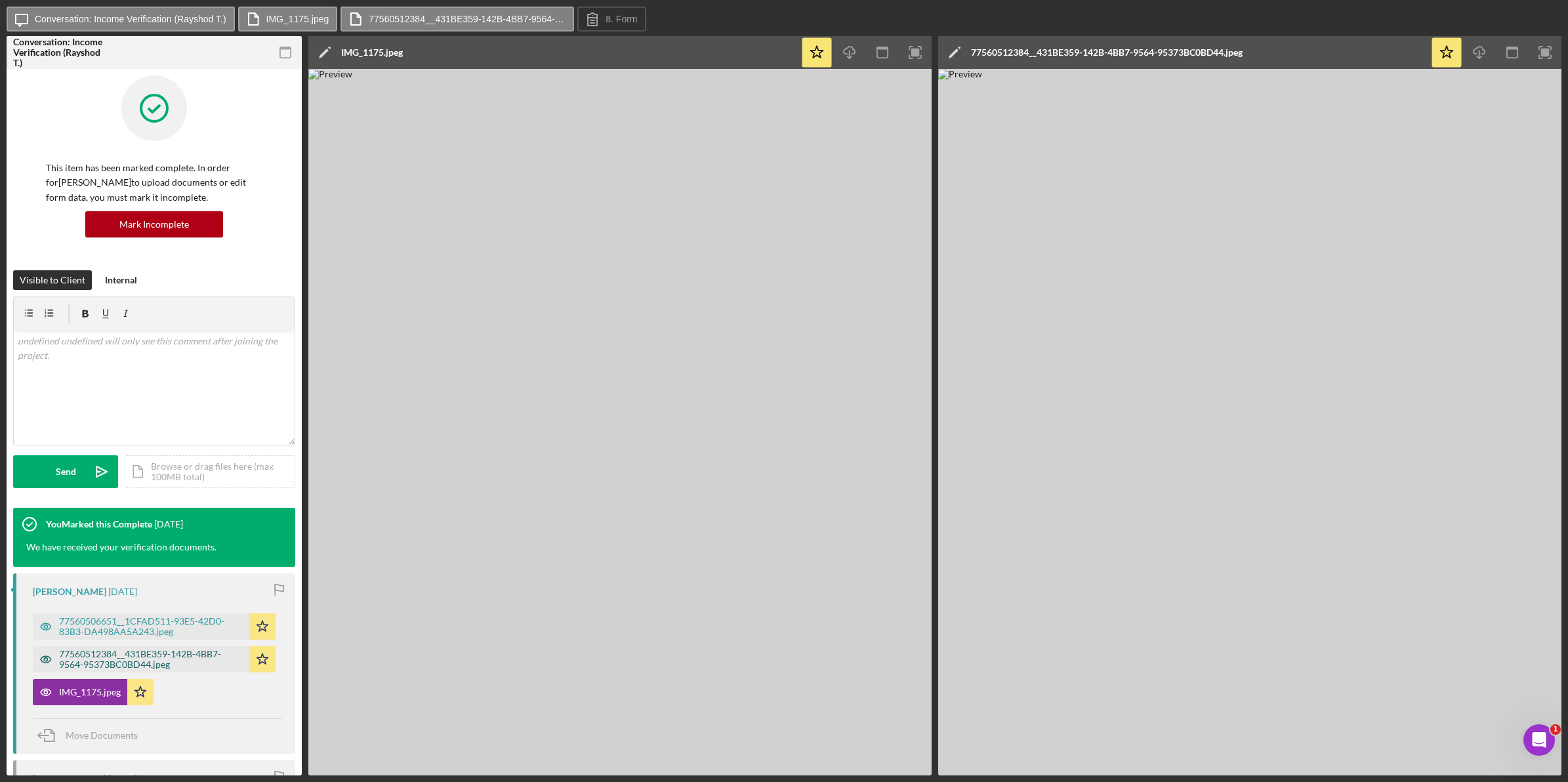
click at [131, 669] on div "77560512384__431BE359-142B-4BB7-9564-95373BC0BD44.jpeg" at bounding box center [151, 659] width 183 height 21
